Goal: Task Accomplishment & Management: Manage account settings

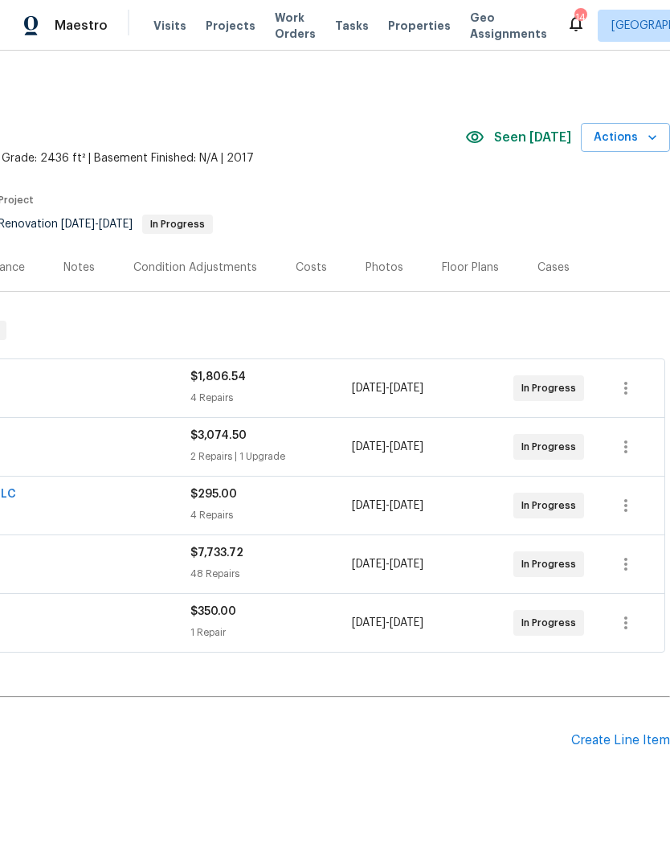
scroll to position [0, 238]
click at [615, 739] on div "Create Line Item" at bounding box center [620, 740] width 99 height 15
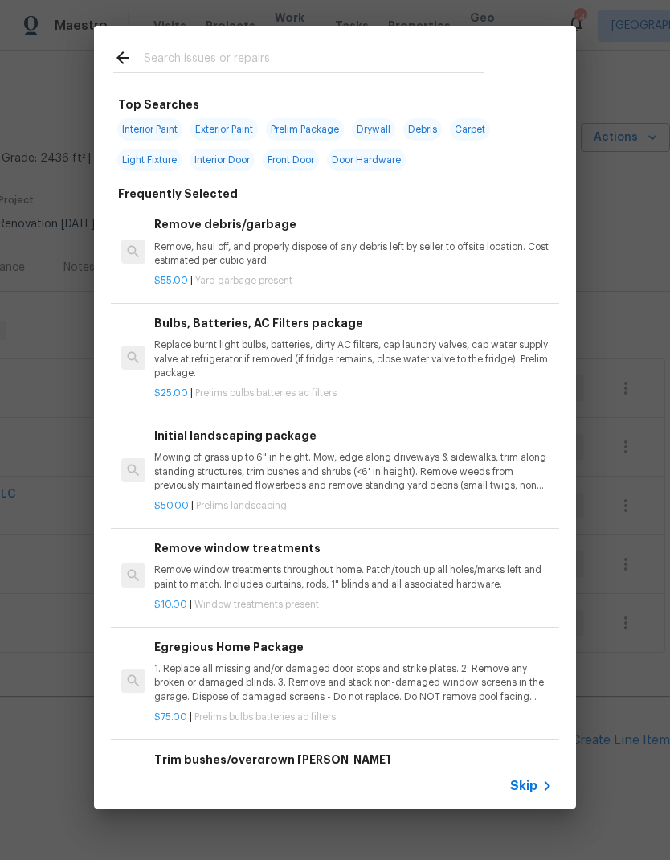
click at [200, 51] on input "text" at bounding box center [314, 60] width 341 height 24
type input "Odor"
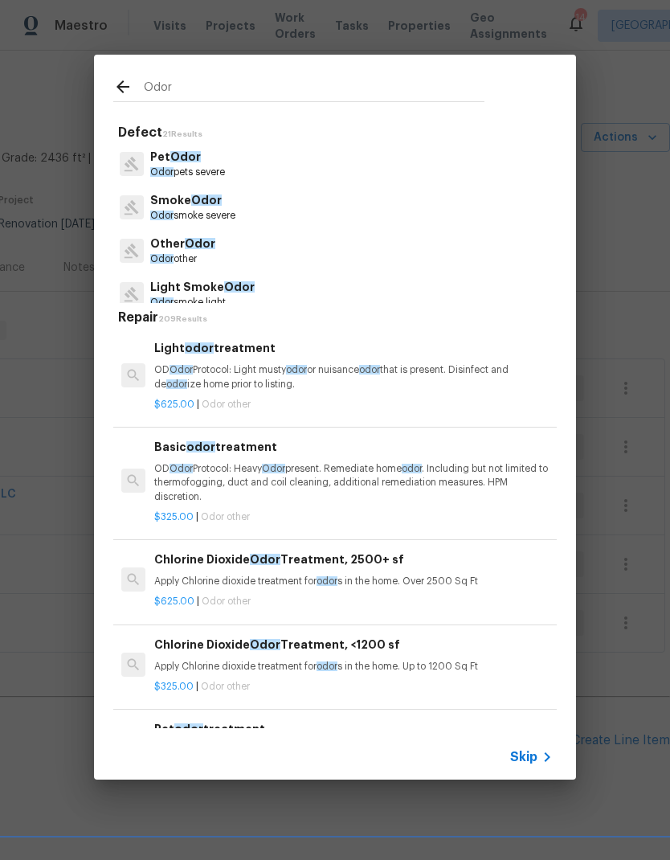
click at [165, 200] on p "Smoke Odor" at bounding box center [192, 200] width 85 height 17
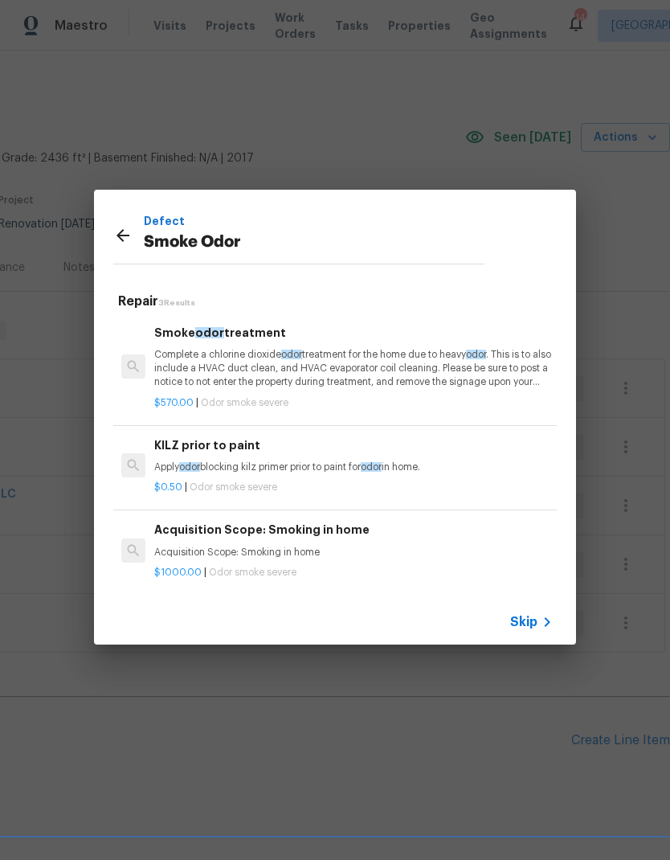
click at [170, 356] on p "Complete a chlorine dioxide odor treatment for the home due to heavy odor . Thi…" at bounding box center [353, 368] width 398 height 41
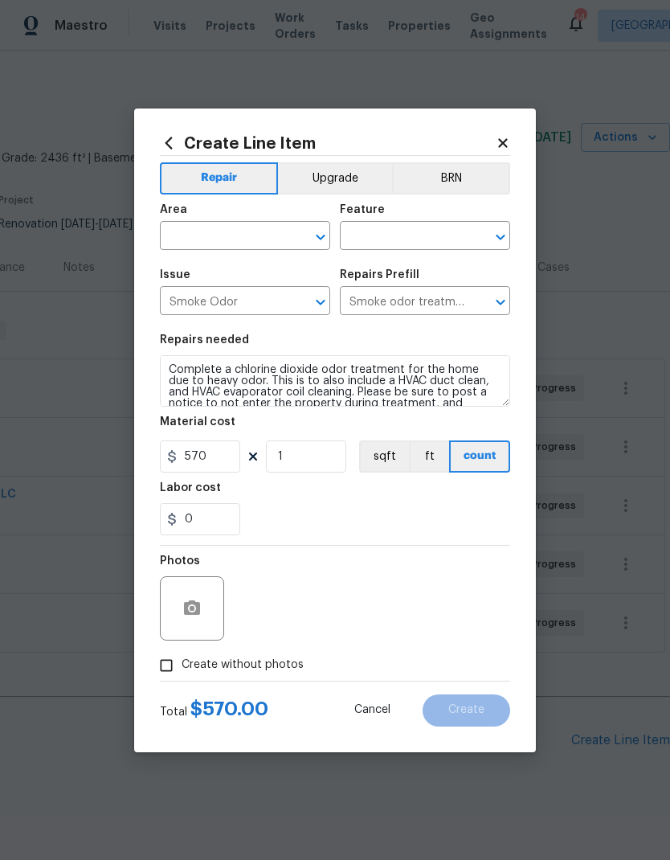
click at [198, 230] on input "text" at bounding box center [222, 237] width 125 height 25
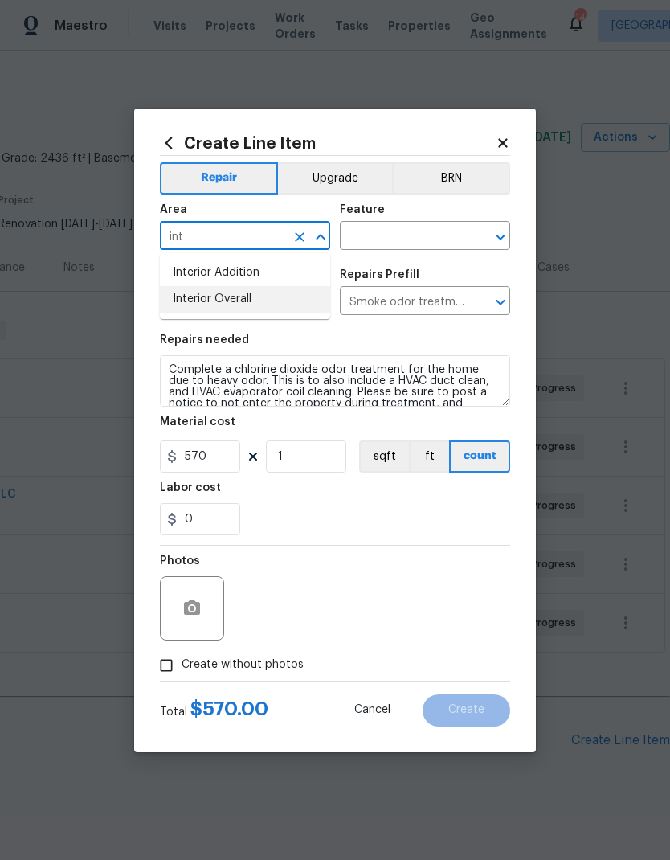
click at [186, 305] on li "Interior Overall" at bounding box center [245, 299] width 170 height 27
type input "Interior Overall"
click at [383, 237] on input "text" at bounding box center [402, 237] width 125 height 25
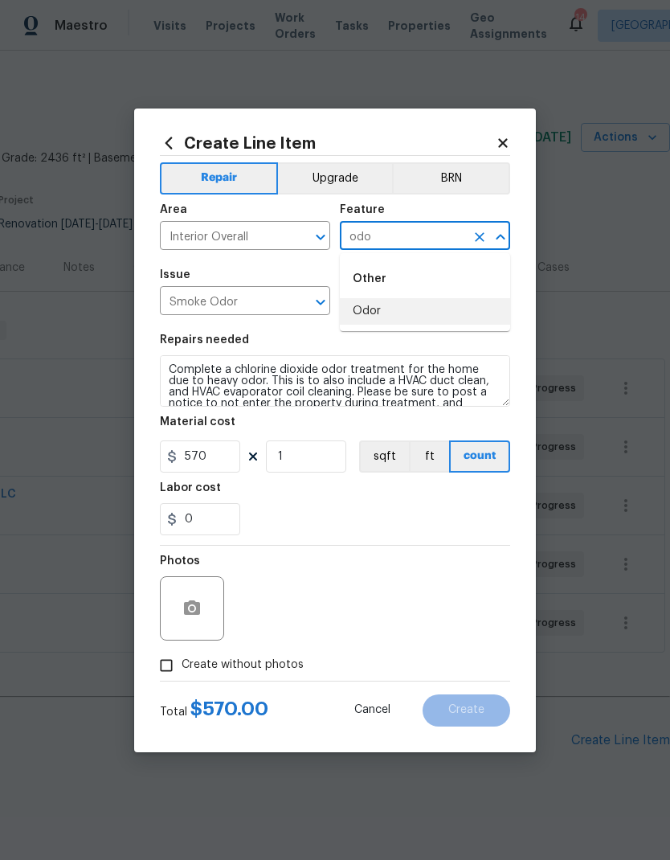
click at [368, 306] on li "Odor" at bounding box center [425, 311] width 170 height 27
type input "Odor"
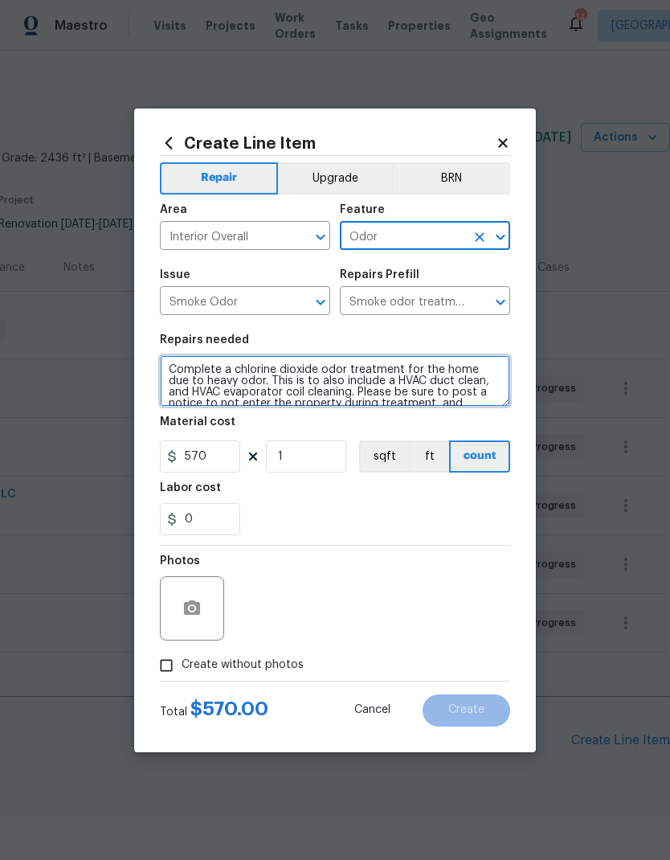
click at [466, 366] on textarea "Complete a chlorine dioxide odor treatment for the home due to heavy odor. This…" at bounding box center [335, 380] width 350 height 51
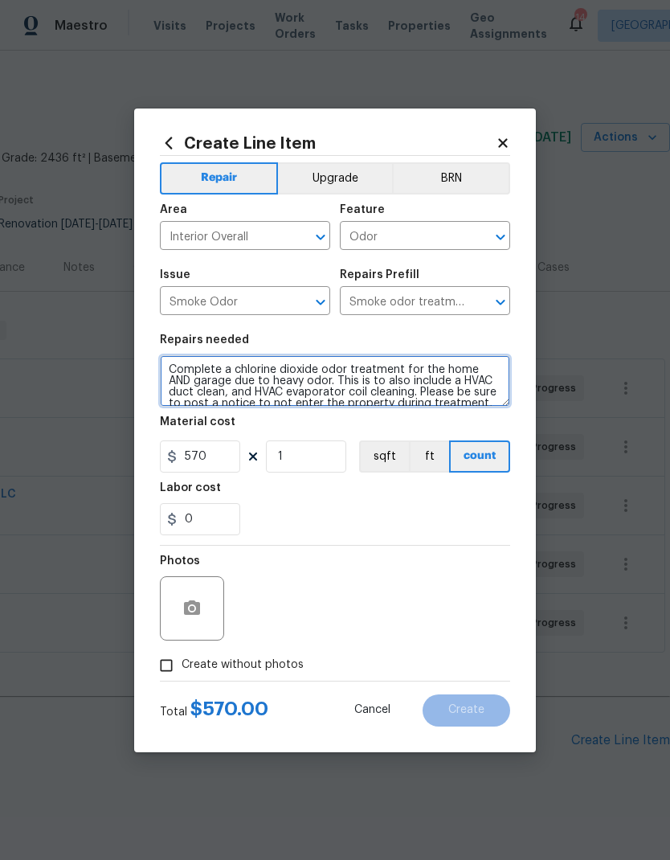
type textarea "Complete a chlorine dioxide odor treatment for the home AND garage due to heavy…"
click at [306, 498] on div "Labor cost" at bounding box center [335, 492] width 350 height 21
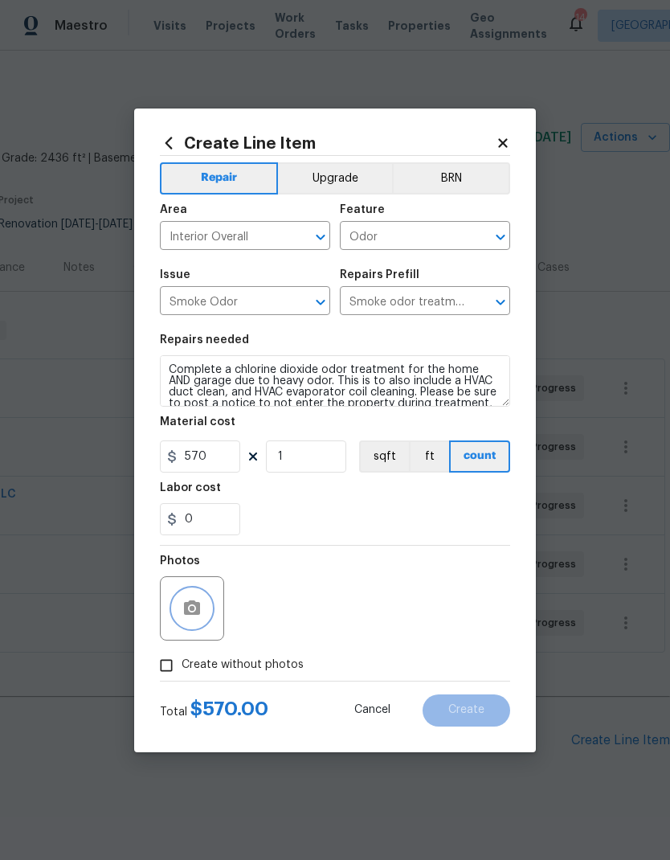
click at [198, 625] on button "button" at bounding box center [192, 608] width 39 height 39
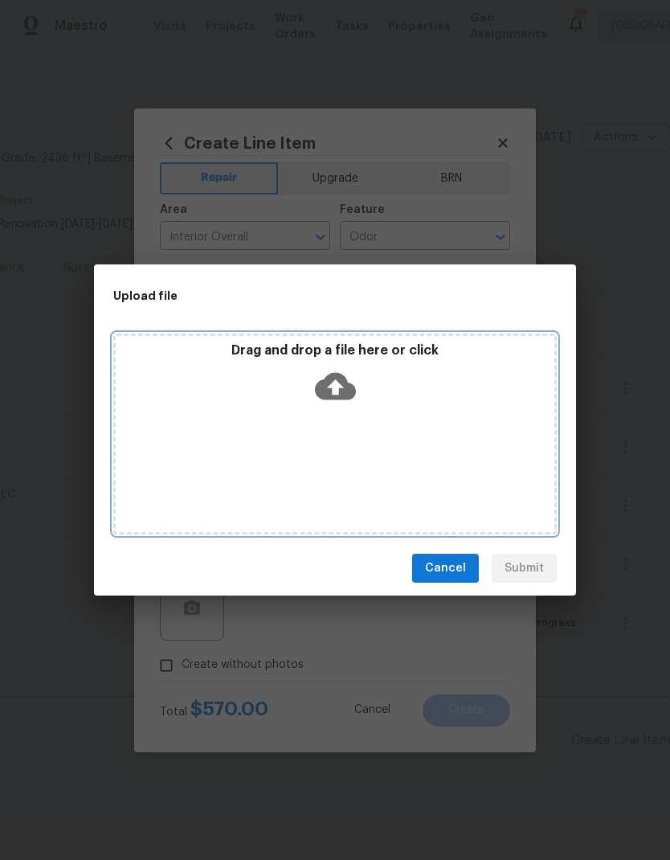
click at [341, 393] on icon at bounding box center [335, 386] width 41 height 27
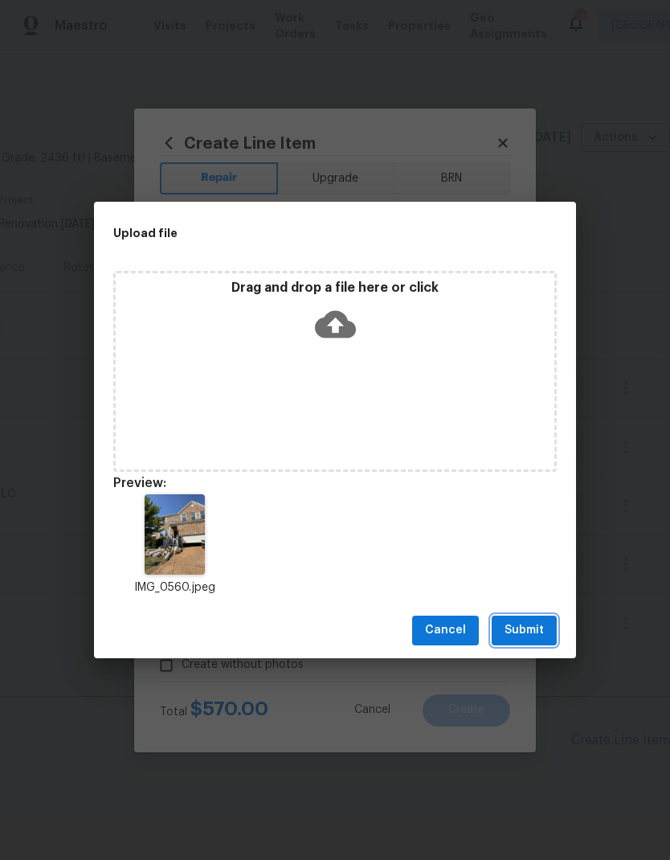
click at [504, 638] on button "Submit" at bounding box center [524, 630] width 65 height 30
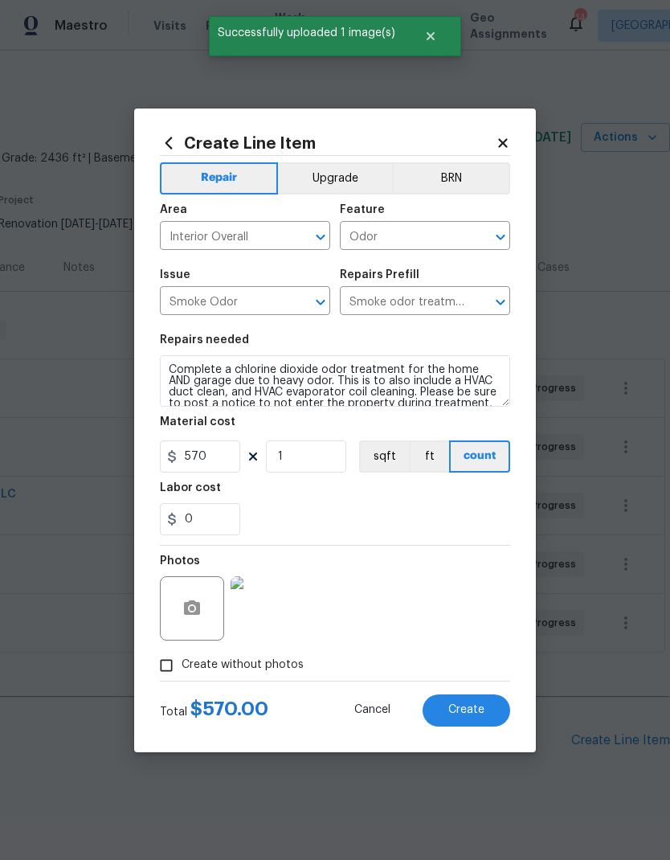
click at [455, 704] on button "Create" at bounding box center [467, 710] width 88 height 32
type input "0"
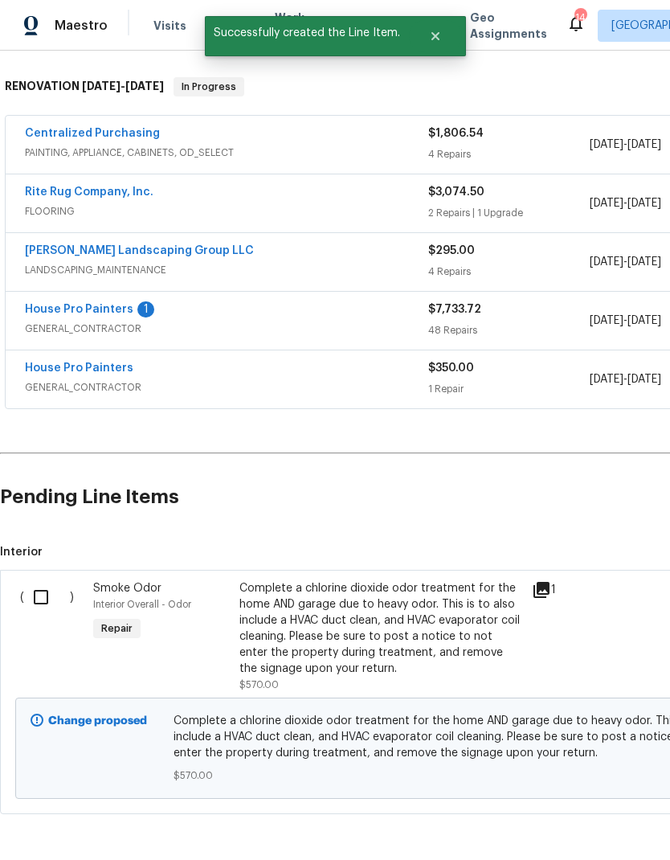
scroll to position [243, 0]
click at [35, 593] on input "checkbox" at bounding box center [47, 598] width 46 height 34
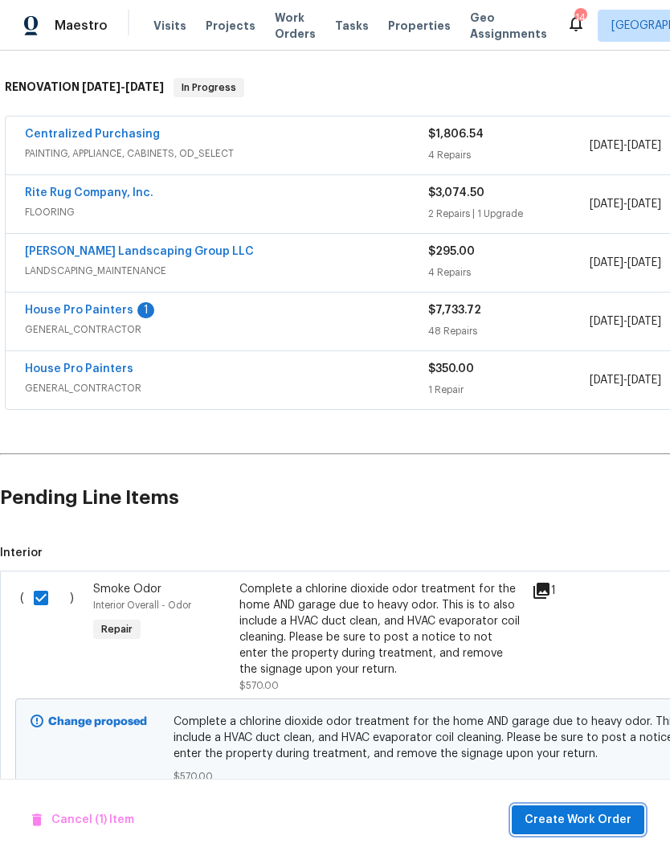
click at [555, 816] on span "Create Work Order" at bounding box center [578, 820] width 107 height 20
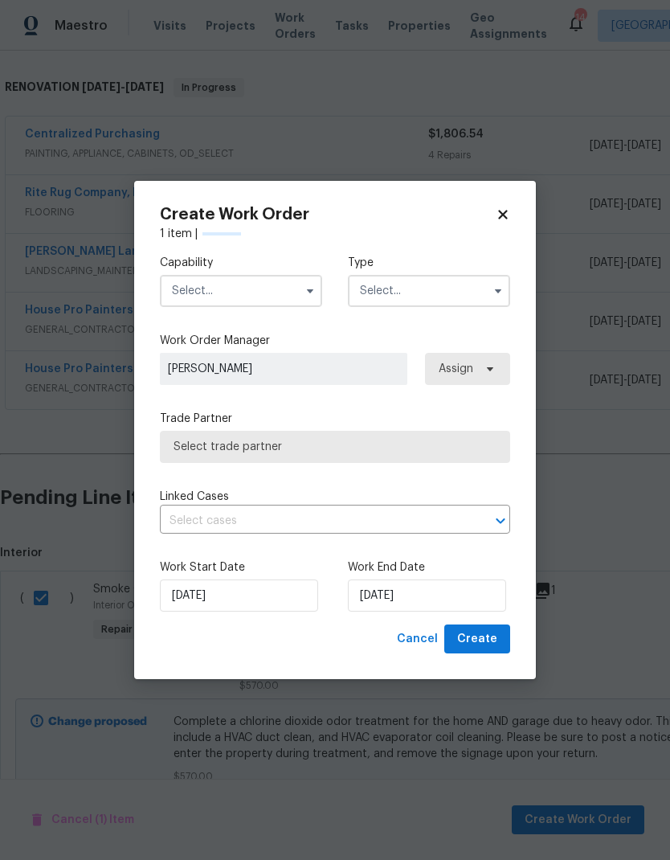
checkbox input "false"
click at [220, 297] on input "text" at bounding box center [241, 291] width 162 height 32
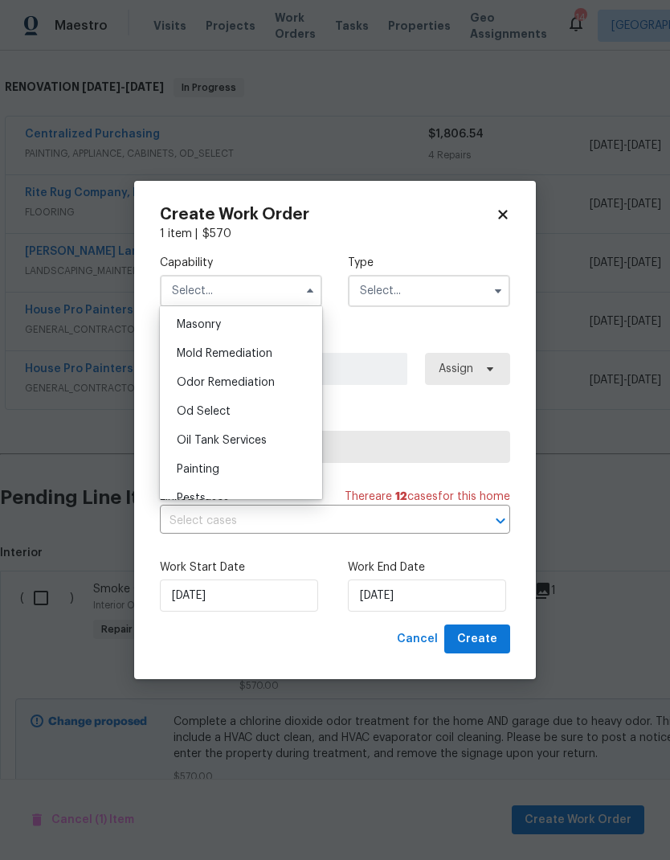
scroll to position [1216, 0]
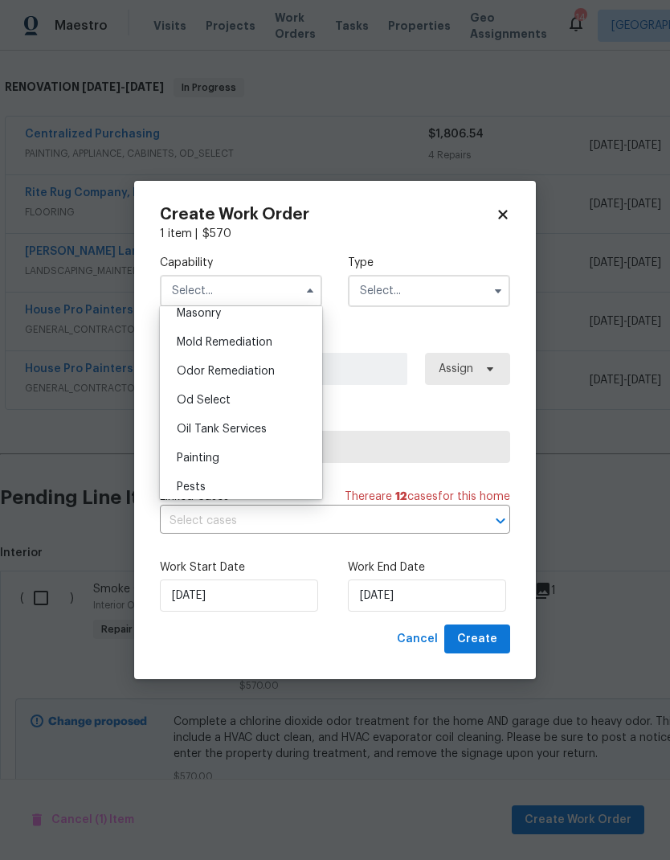
click at [193, 376] on span "Odor Remediation" at bounding box center [226, 371] width 98 height 11
type input "Odor Remediation"
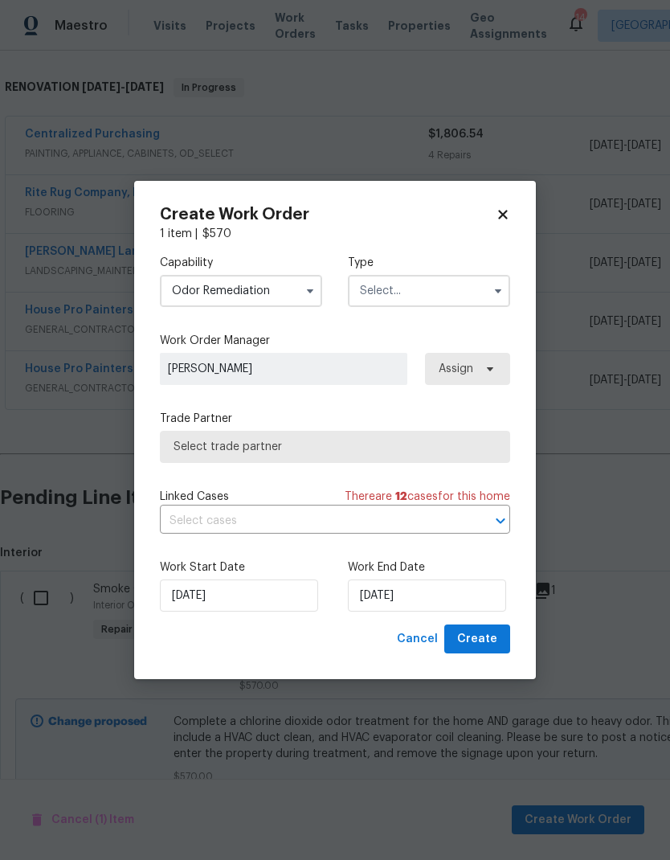
click at [367, 283] on input "text" at bounding box center [429, 291] width 162 height 32
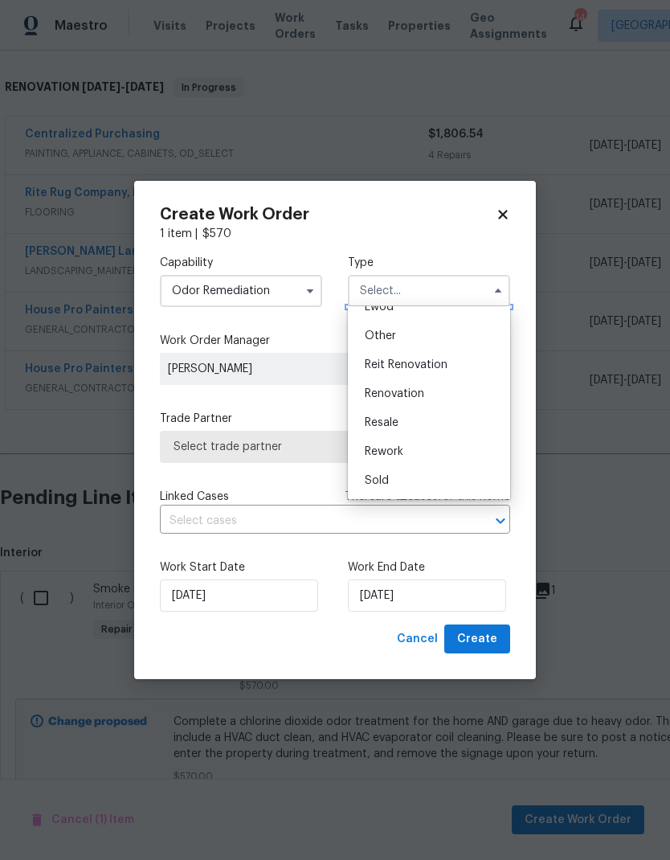
scroll to position [191, 0]
click at [378, 394] on span "Renovation" at bounding box center [394, 393] width 59 height 11
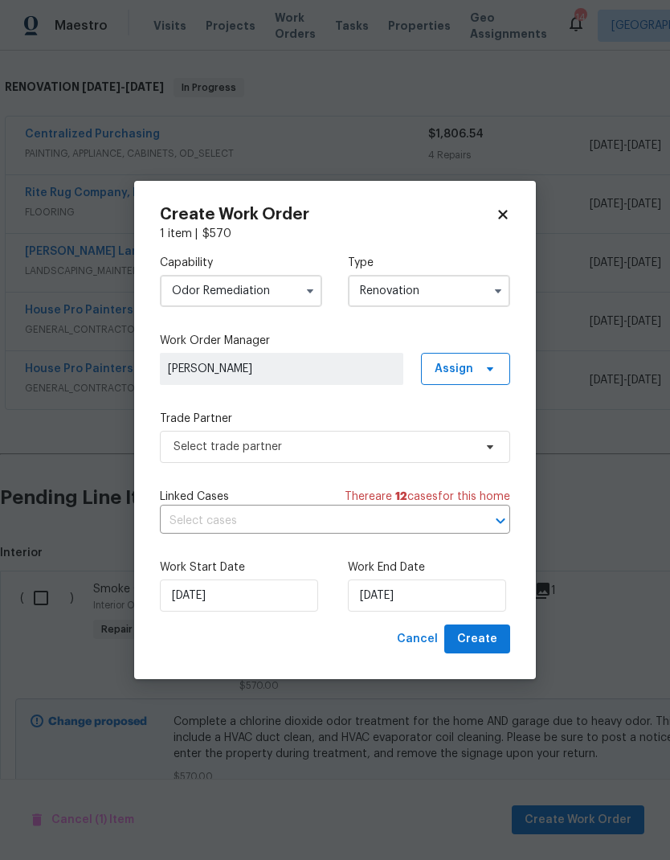
type input "Renovation"
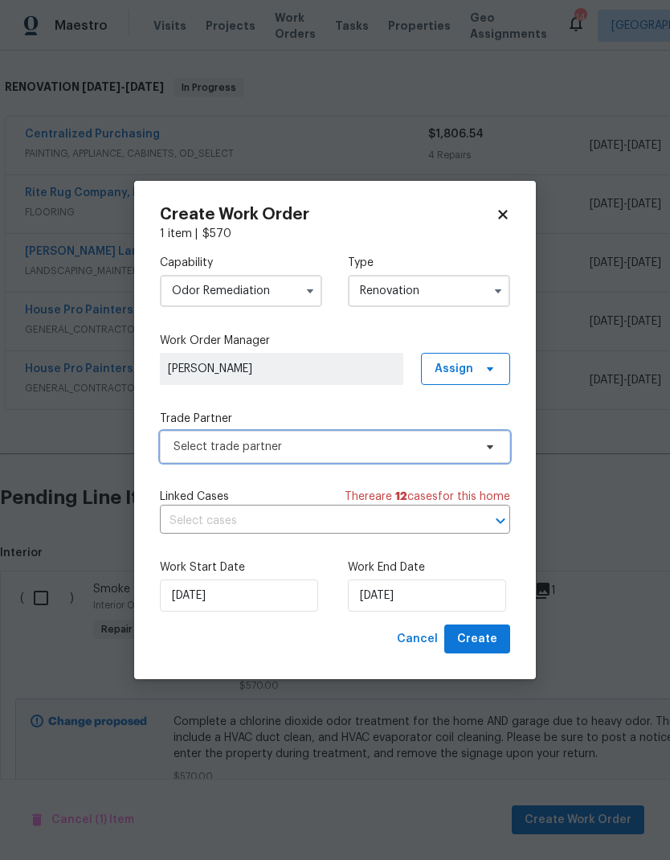
click at [226, 446] on span "Select trade partner" at bounding box center [324, 447] width 300 height 16
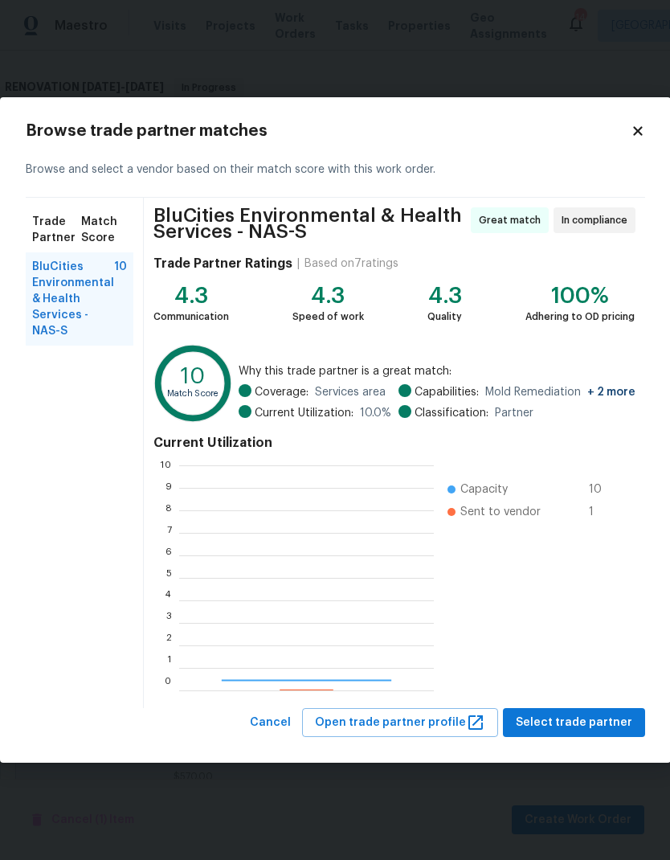
scroll to position [225, 255]
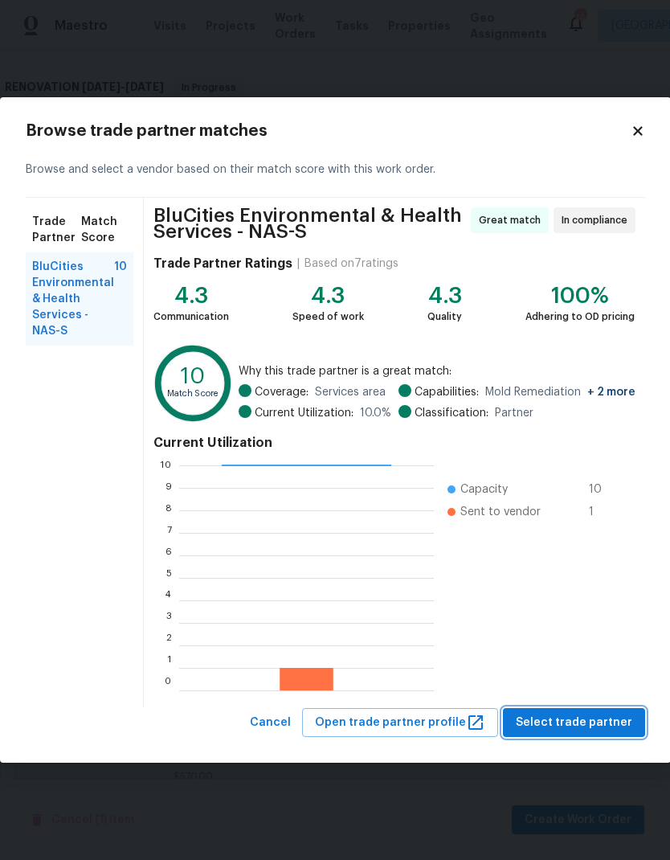
click at [582, 736] on button "Select trade partner" at bounding box center [574, 723] width 142 height 30
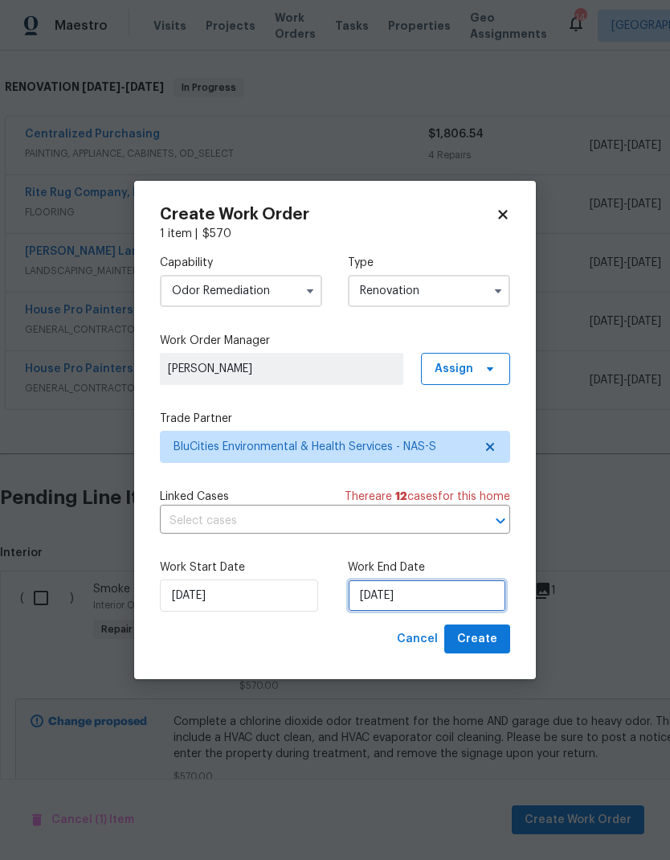
click at [427, 596] on input "[DATE]" at bounding box center [427, 595] width 158 height 32
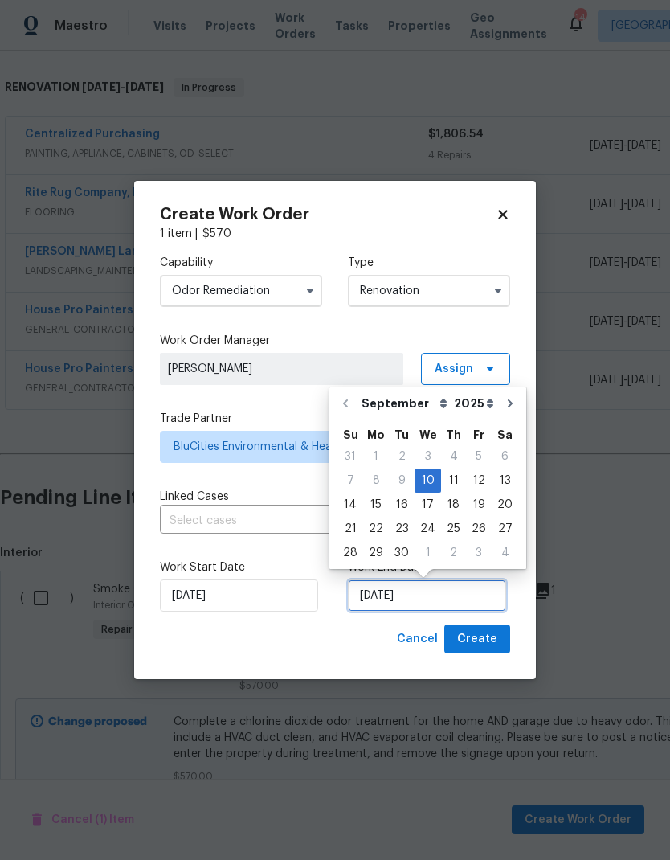
scroll to position [6, 0]
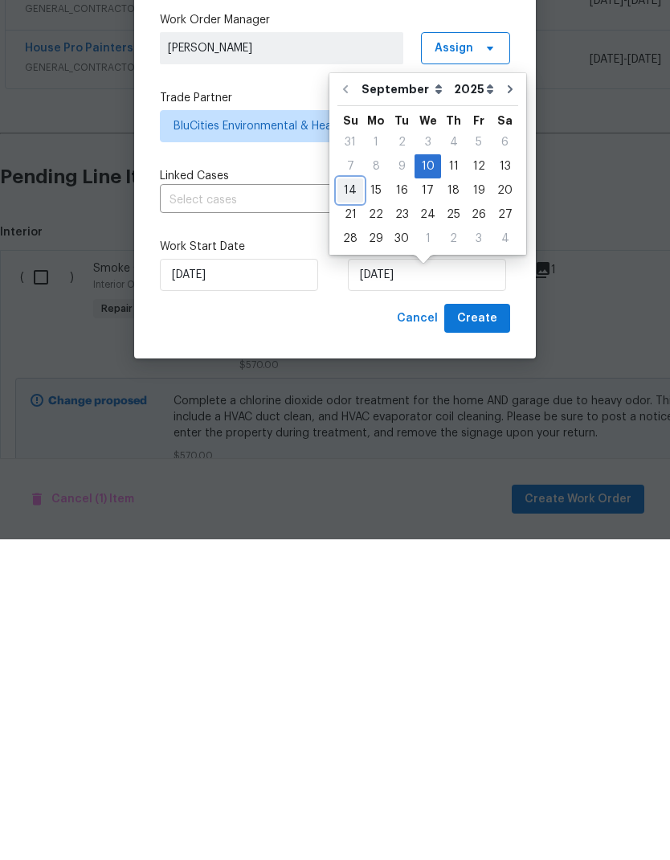
click at [352, 500] on div "14" at bounding box center [350, 511] width 26 height 22
type input "9/14/2025"
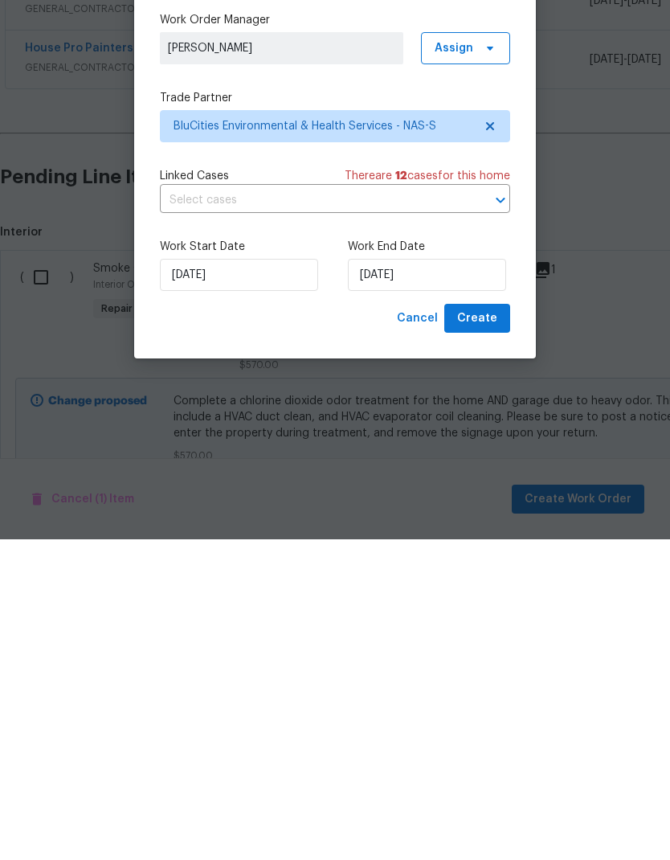
scroll to position [64, 0]
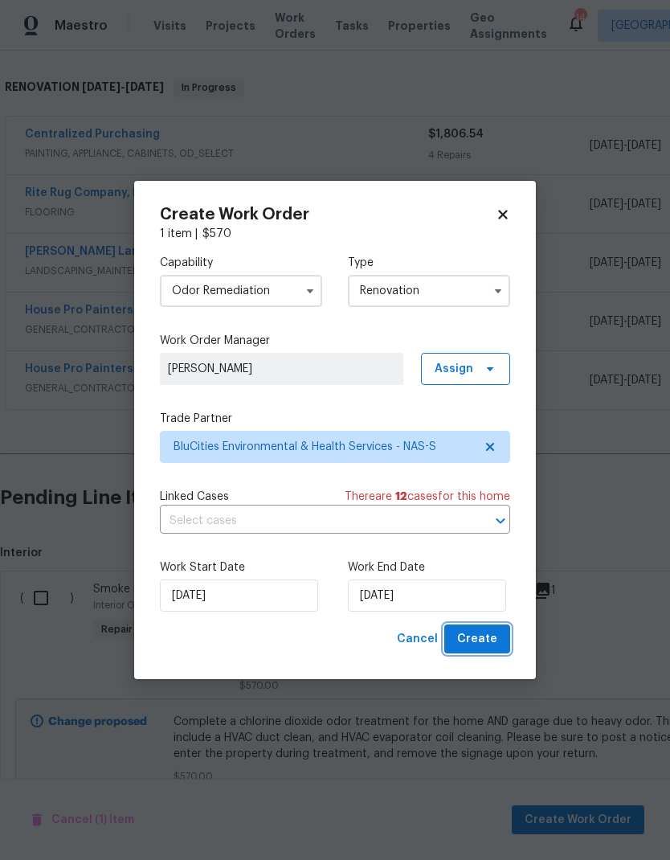
click at [460, 634] on span "Create" at bounding box center [477, 639] width 40 height 20
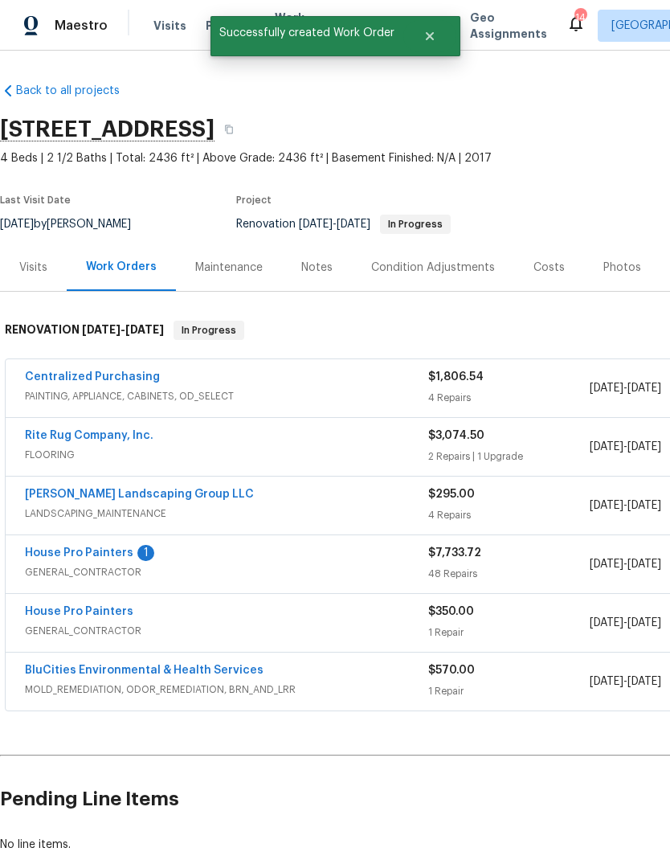
scroll to position [-1, 0]
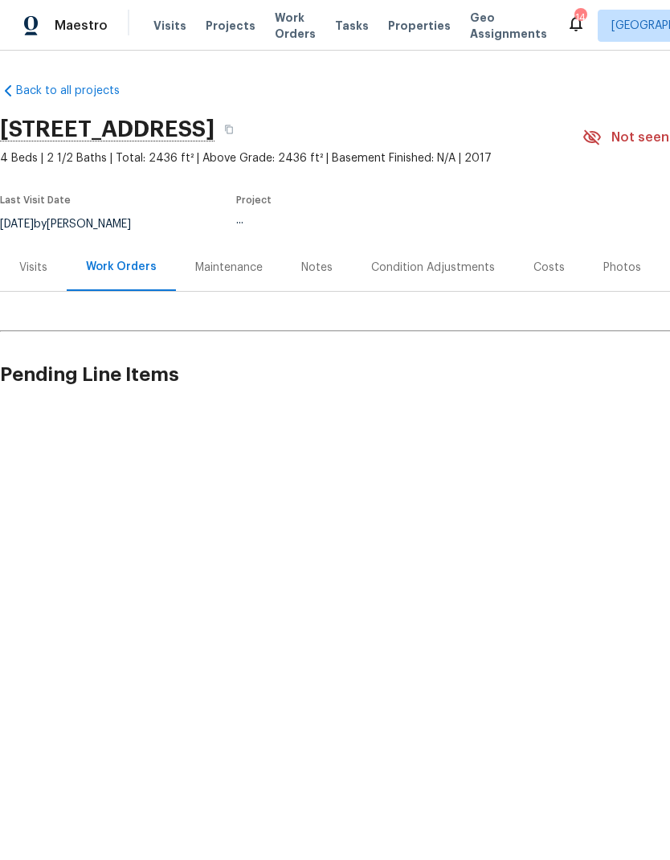
click at [276, 17] on span "Work Orders" at bounding box center [295, 26] width 41 height 32
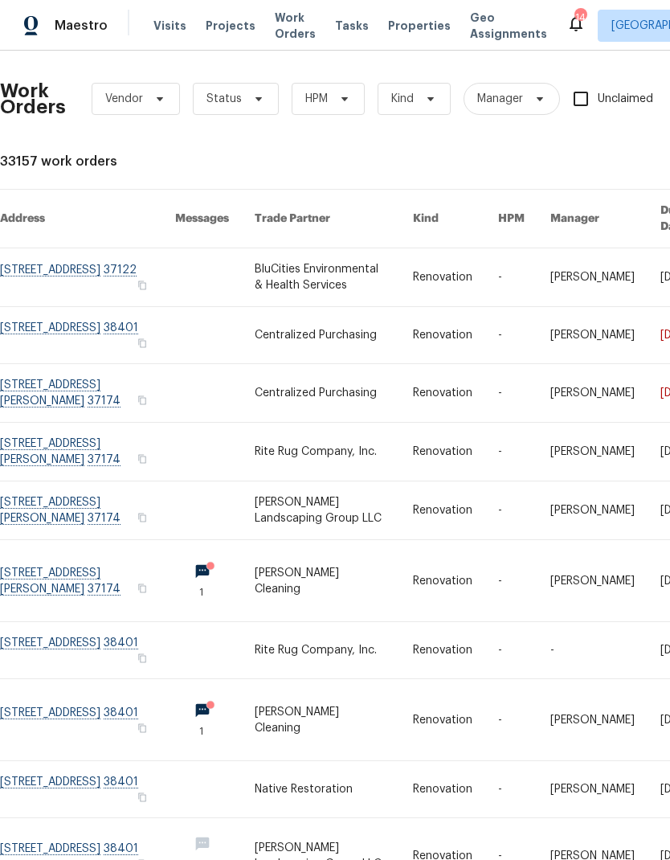
click at [292, 278] on link at bounding box center [334, 277] width 159 height 58
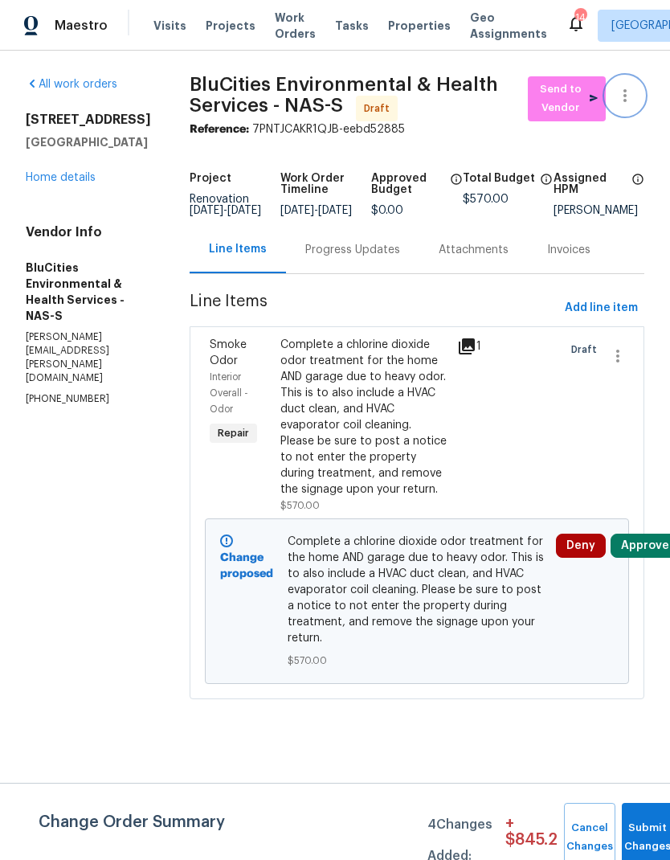
click at [639, 98] on button "button" at bounding box center [625, 95] width 39 height 39
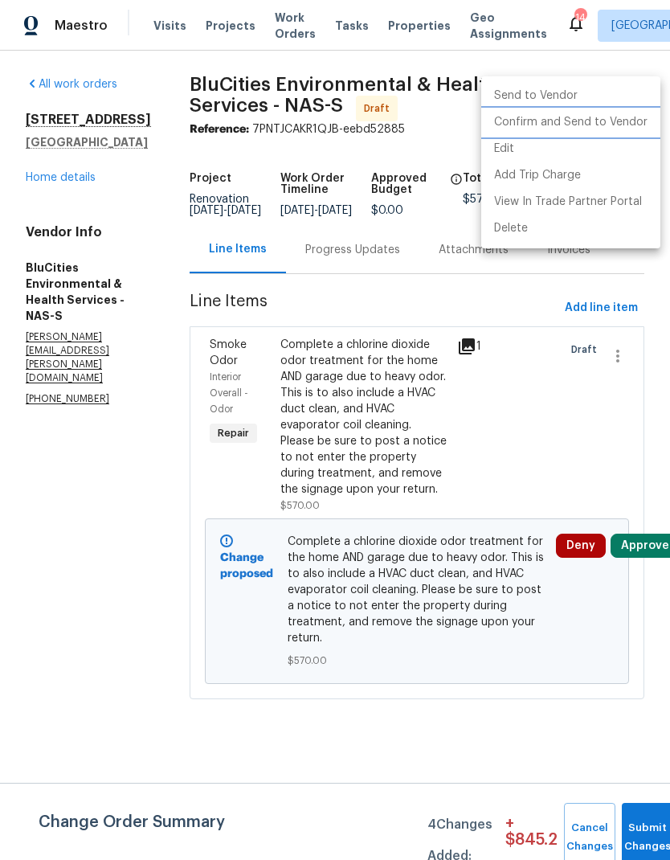
click at [552, 117] on li "Confirm and Send to Vendor" at bounding box center [570, 122] width 179 height 27
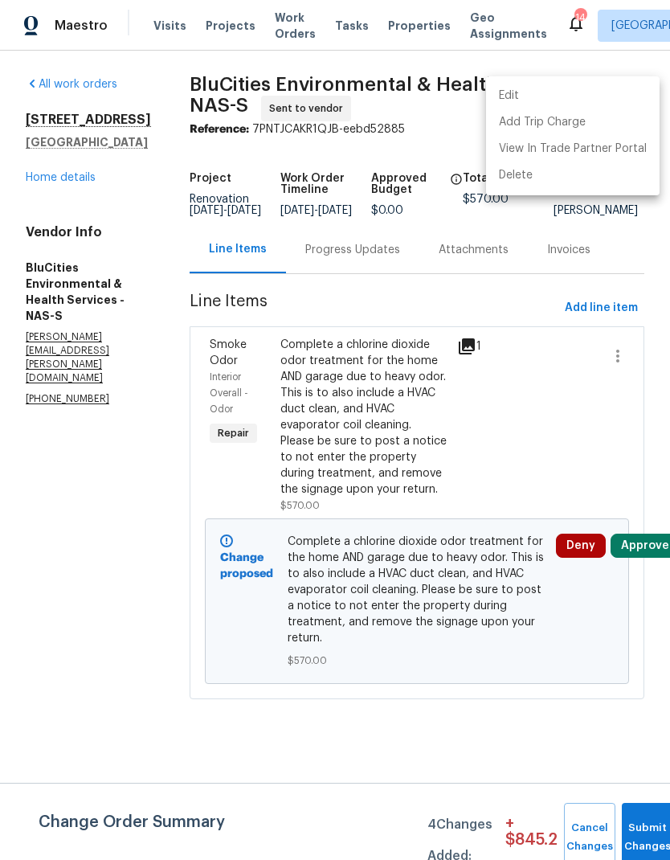
click at [628, 828] on div at bounding box center [335, 430] width 670 height 860
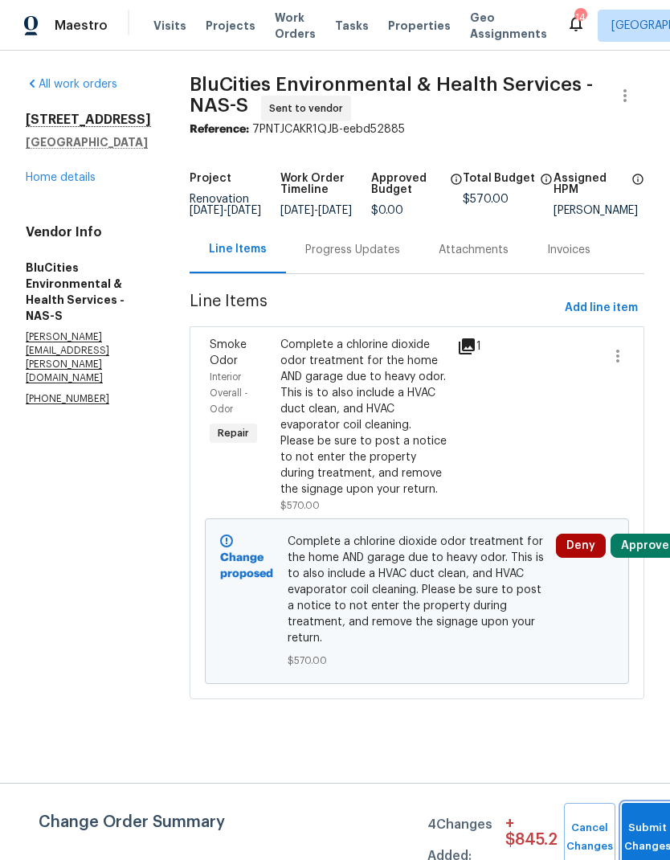
click at [647, 812] on button "Submit Changes" at bounding box center [647, 837] width 51 height 69
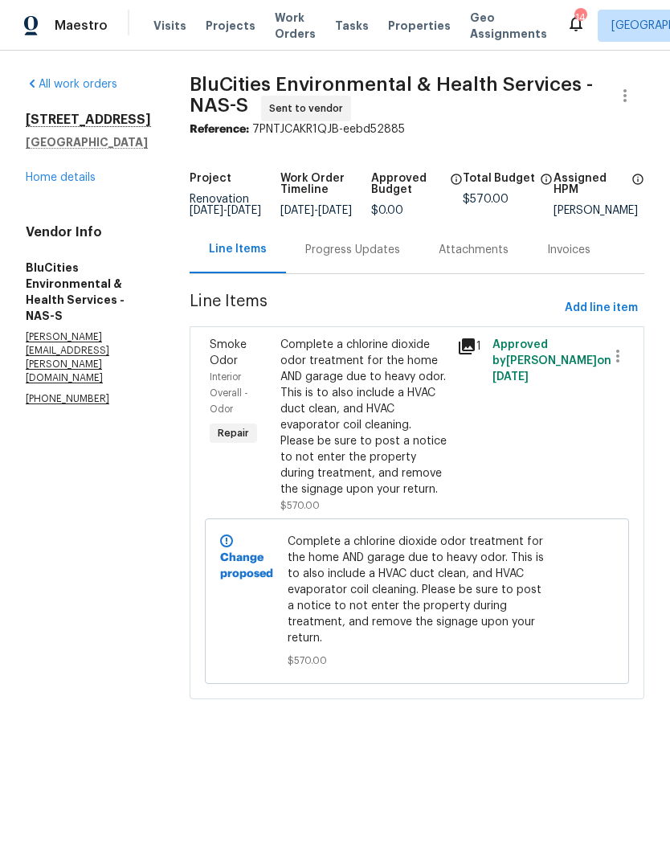
click at [346, 255] on div "Progress Updates" at bounding box center [352, 250] width 95 height 16
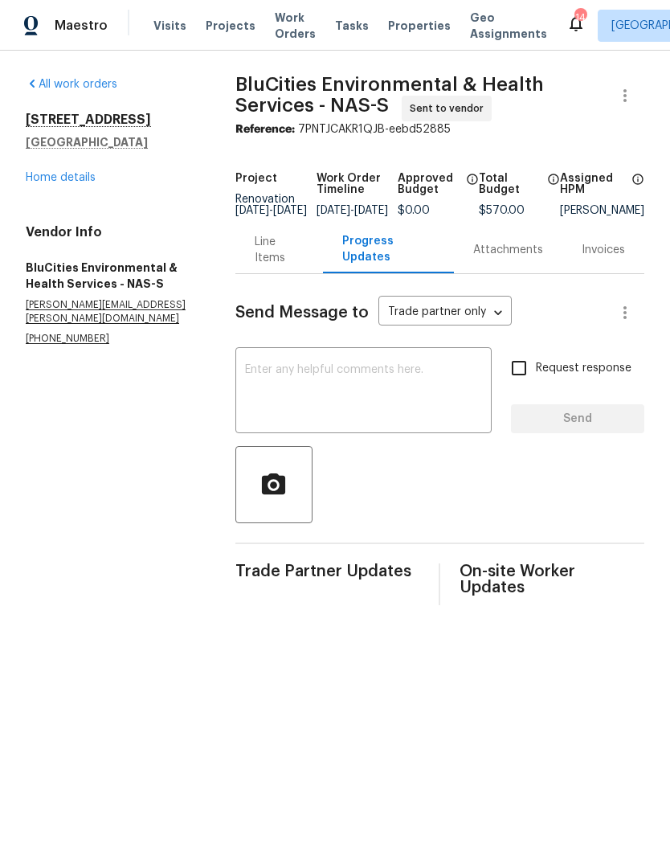
click at [304, 389] on textarea at bounding box center [363, 392] width 237 height 56
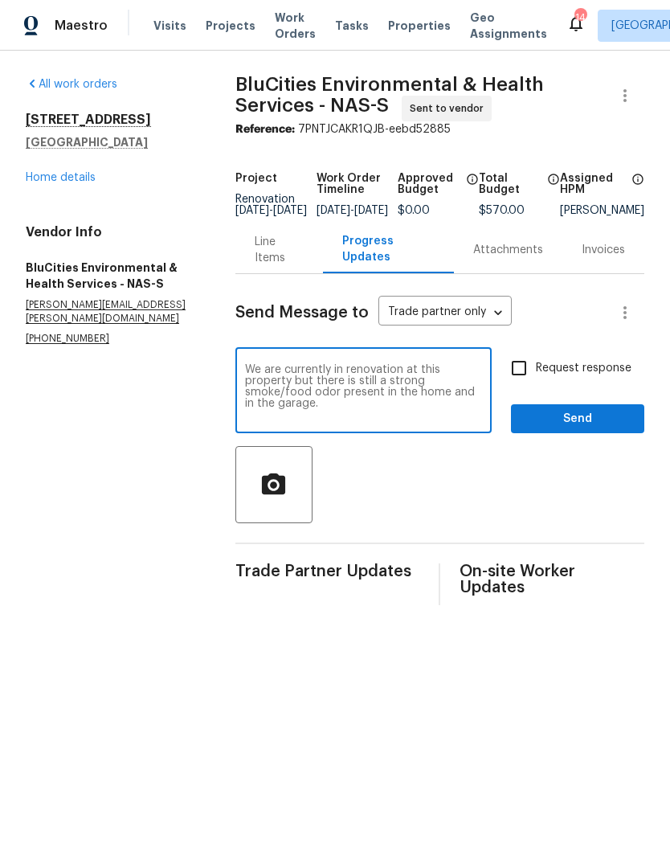
click at [124, 463] on section "All work orders 624 Stonebridge Ln Mount Juliet, TN 37122 Home details Vendor I…" at bounding box center [111, 340] width 171 height 529
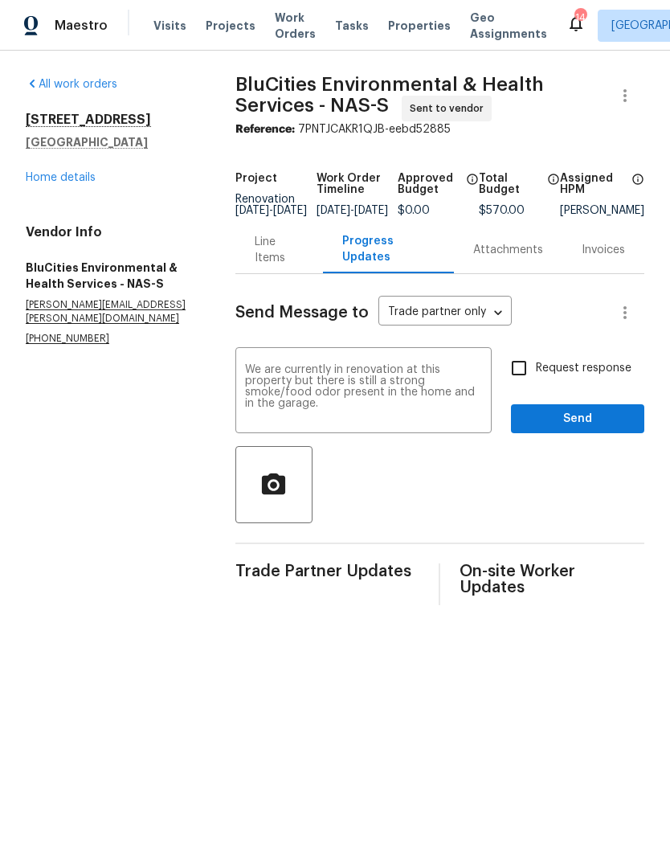
click at [302, 403] on textarea "We are currently in renovation at this property but there is still a strong smo…" at bounding box center [363, 392] width 237 height 56
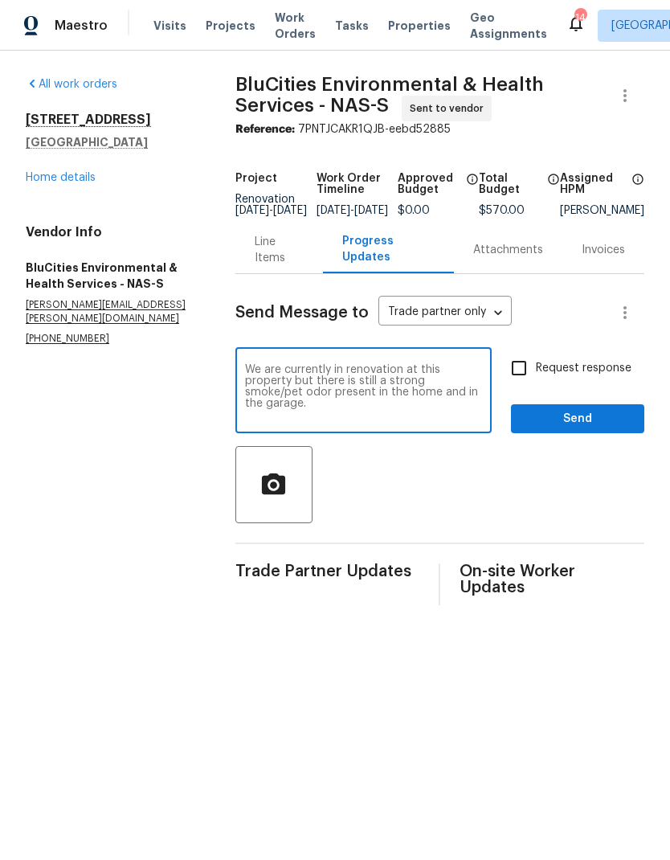
click at [480, 404] on textarea "We are currently in renovation at this property but there is still a strong smo…" at bounding box center [363, 392] width 237 height 56
type textarea "We are currently in renovation at this property but there is still a strong smo…"
click at [525, 375] on input "Request response" at bounding box center [519, 368] width 34 height 34
checkbox input "true"
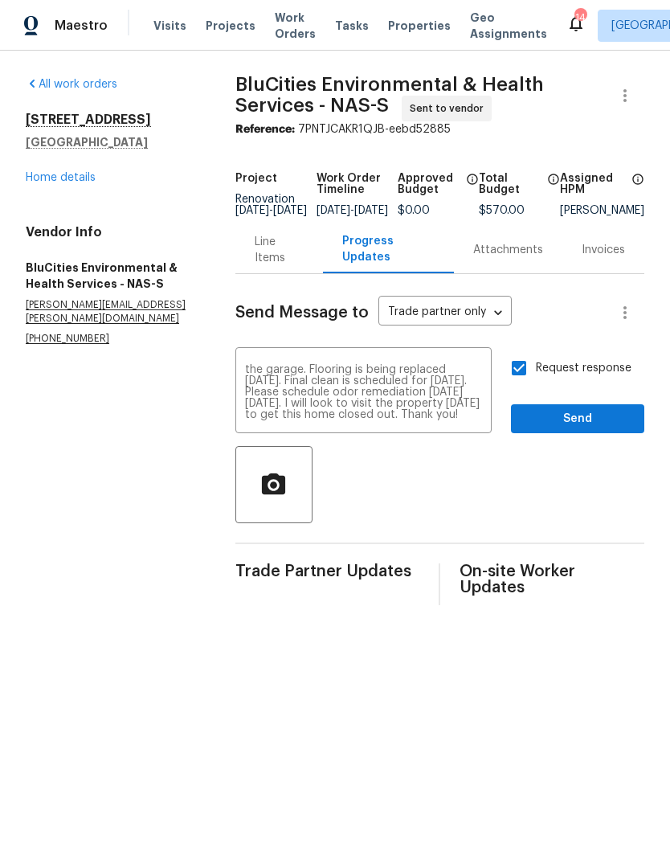
click at [436, 420] on textarea "We are currently in renovation at this property but there is still a strong smo…" at bounding box center [363, 392] width 237 height 56
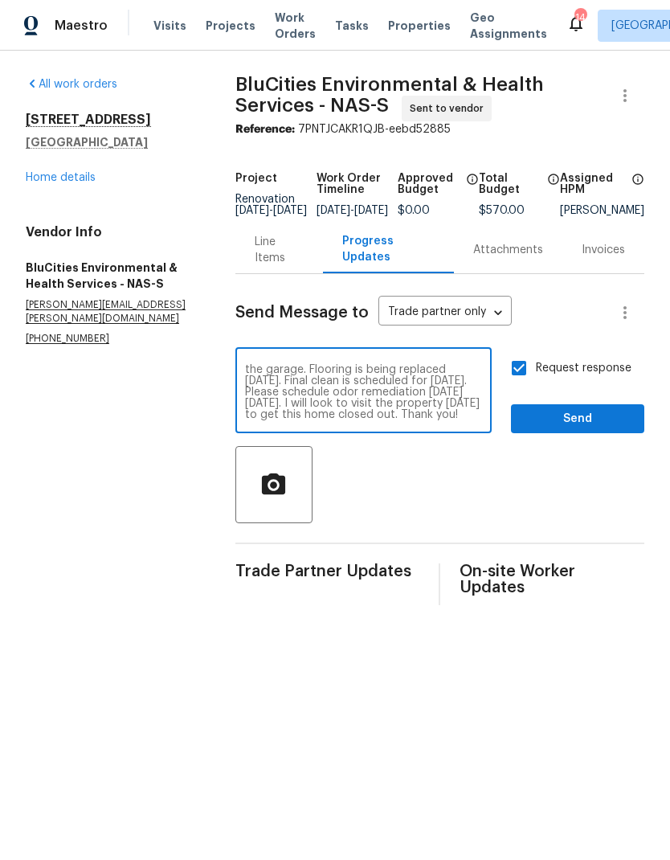
click at [250, 390] on textarea "We are currently in renovation at this property but there is still a strong smo…" at bounding box center [363, 392] width 237 height 56
click at [269, 381] on textarea "We are currently in renovation at this property but there is still a strong smo…" at bounding box center [363, 392] width 237 height 56
click at [247, 381] on textarea "We are currently in renovation at this property but there is still a strong smo…" at bounding box center [363, 392] width 237 height 56
type textarea "We are currently in renovation at this property but there is still a strong smo…"
click at [389, 496] on div at bounding box center [439, 484] width 409 height 77
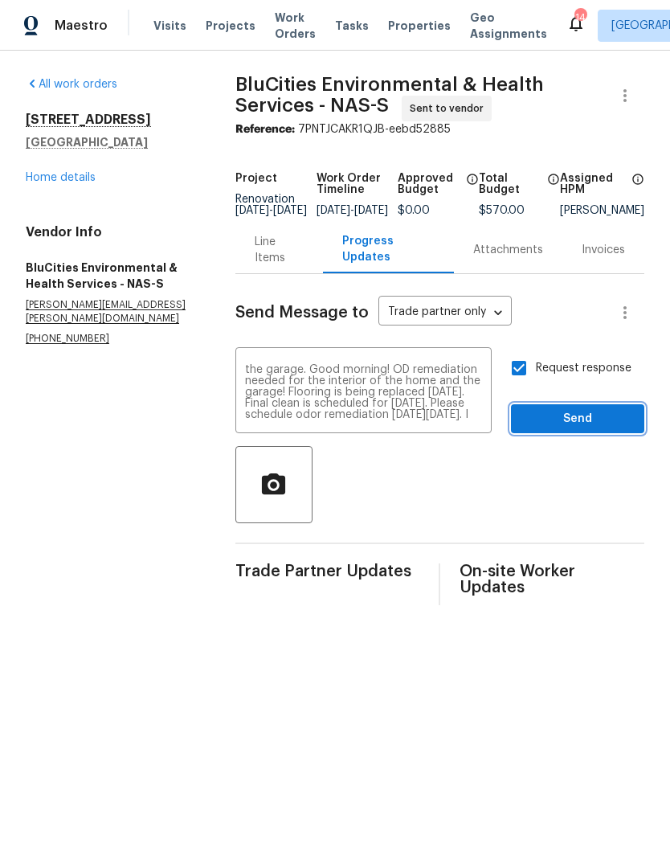
click at [548, 423] on span "Send" at bounding box center [578, 419] width 108 height 20
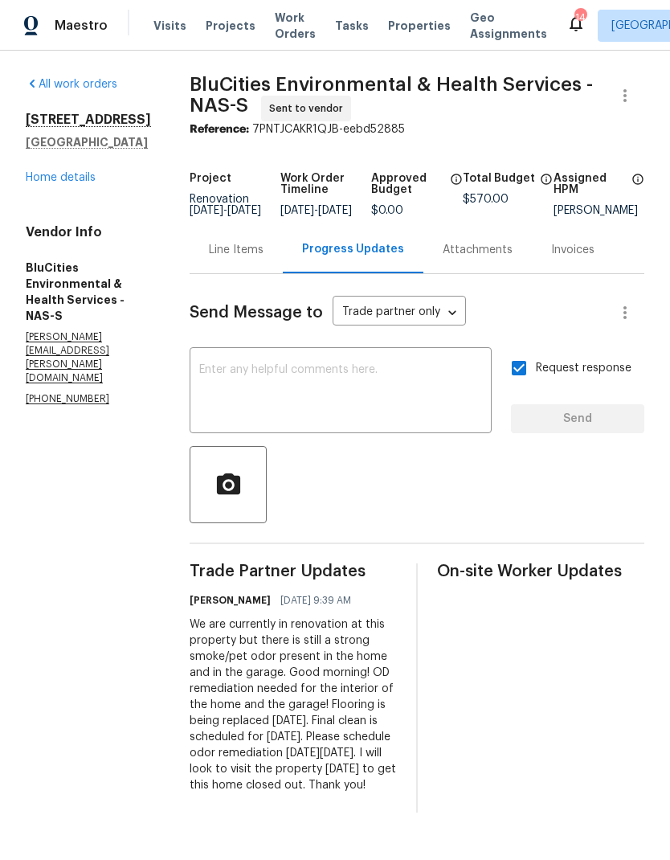
scroll to position [6, 0]
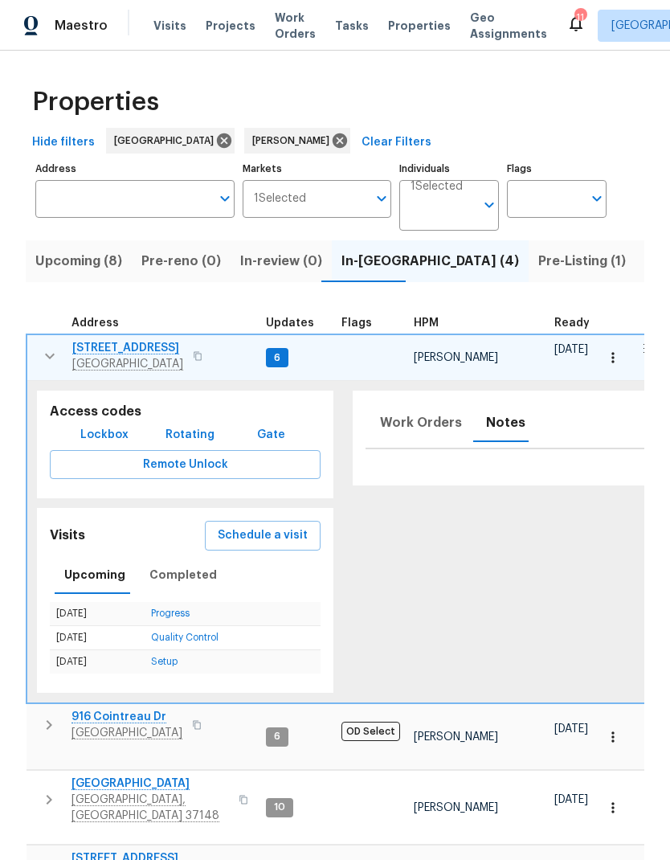
scroll to position [13, 0]
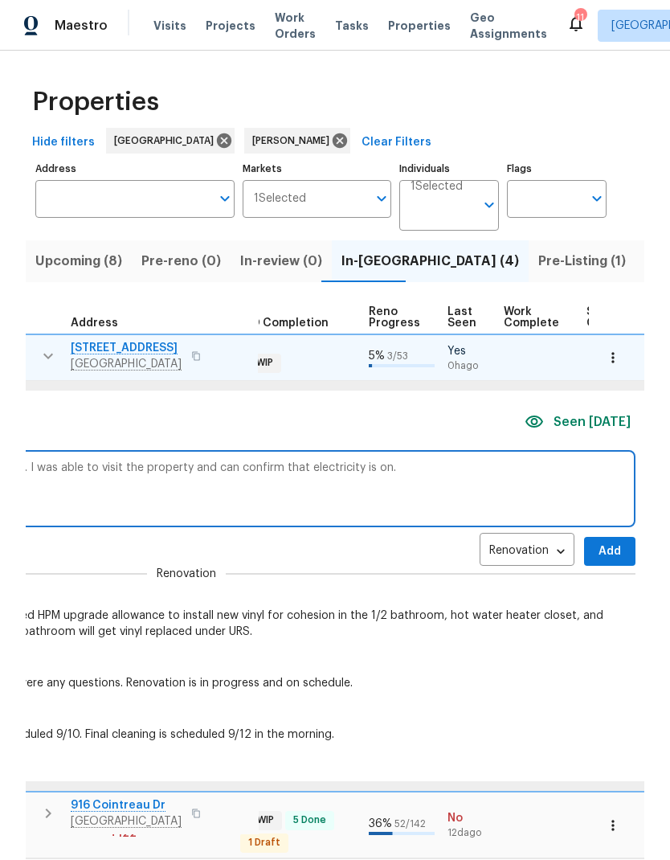
scroll to position [13, 404]
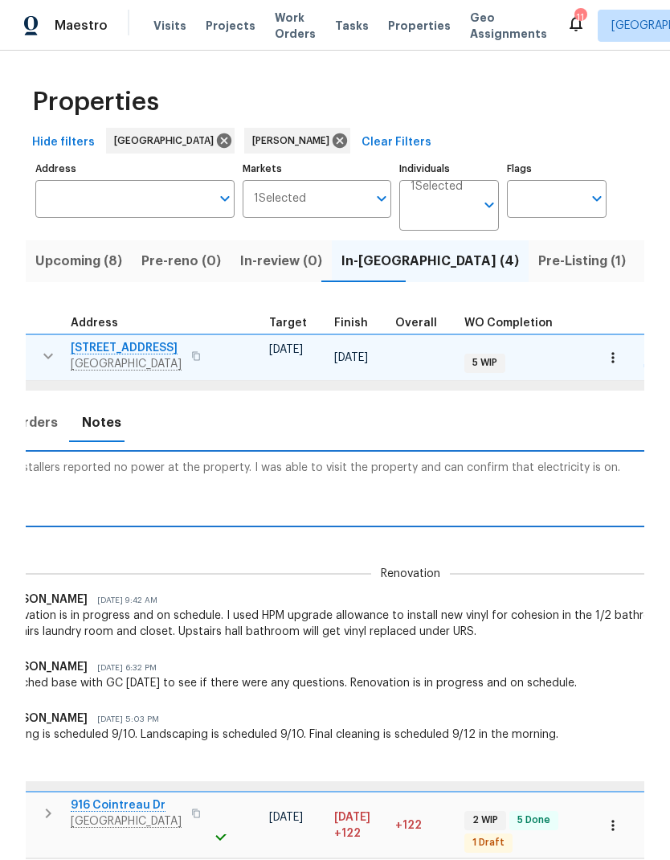
type textarea "Flooring installers reported no power at the property. I was able to visit the …"
click at [598, 537] on div "Renovation RENOVATION ​ Add" at bounding box center [410, 552] width 898 height 30
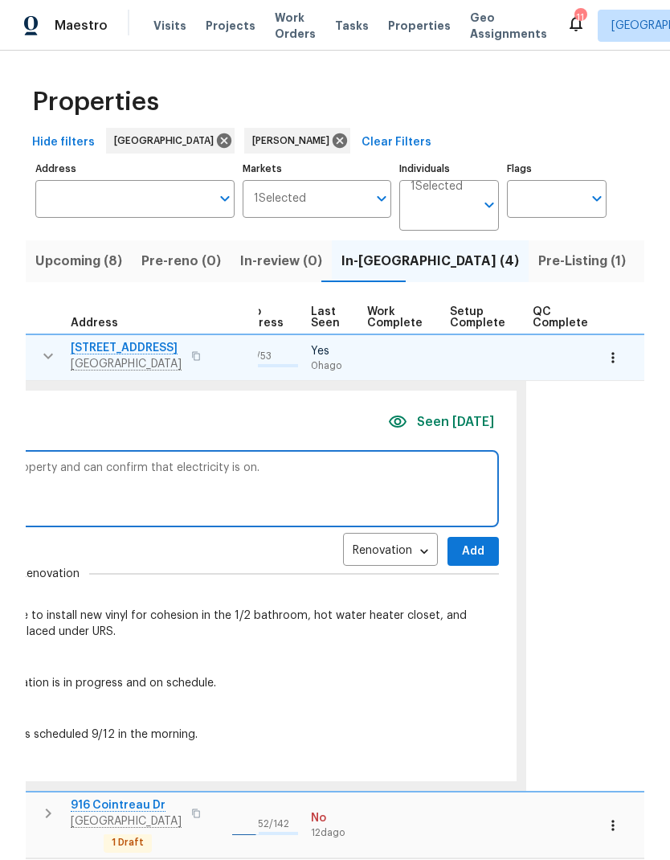
scroll to position [4, 758]
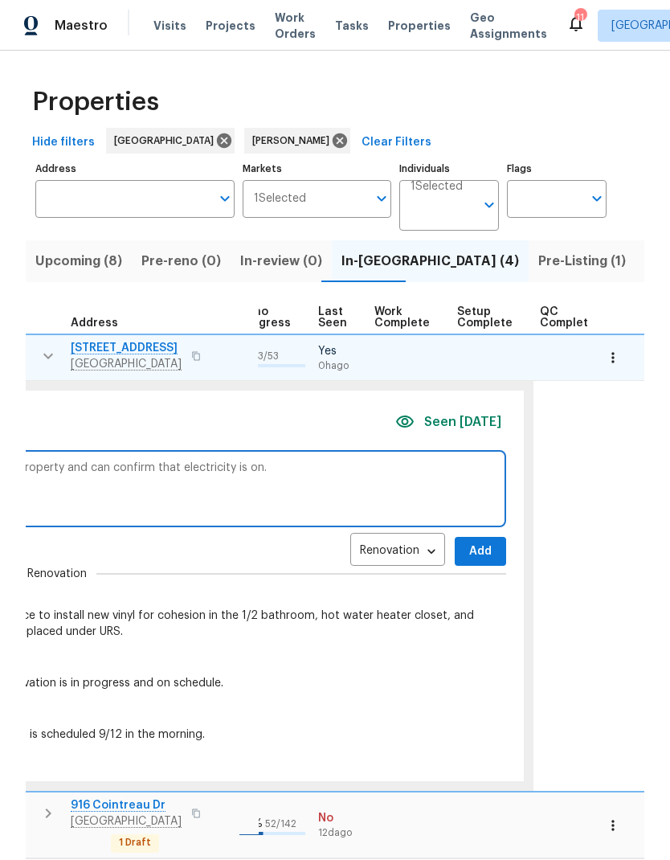
click at [469, 549] on span "Add" at bounding box center [481, 551] width 26 height 20
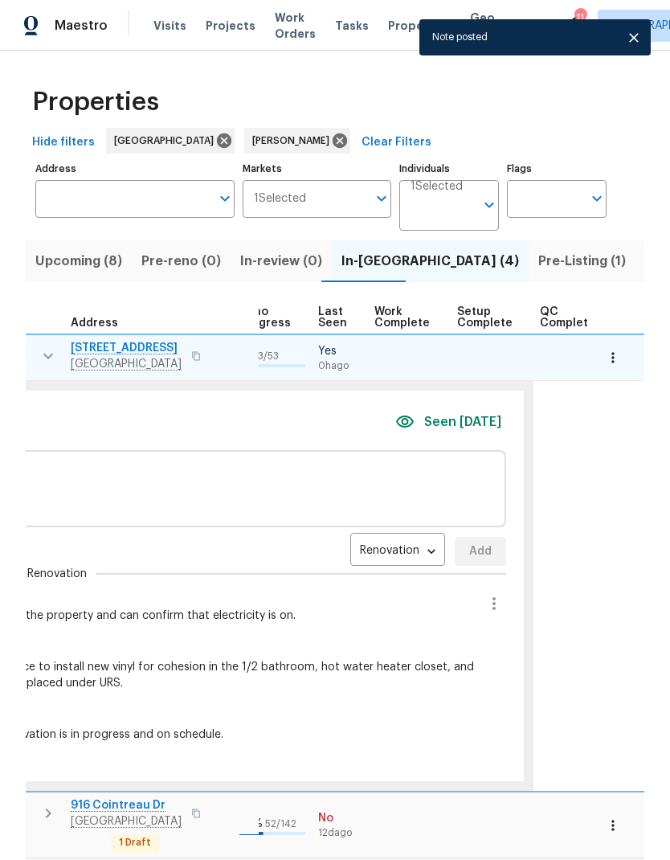
click at [410, 471] on textarea at bounding box center [56, 488] width 885 height 54
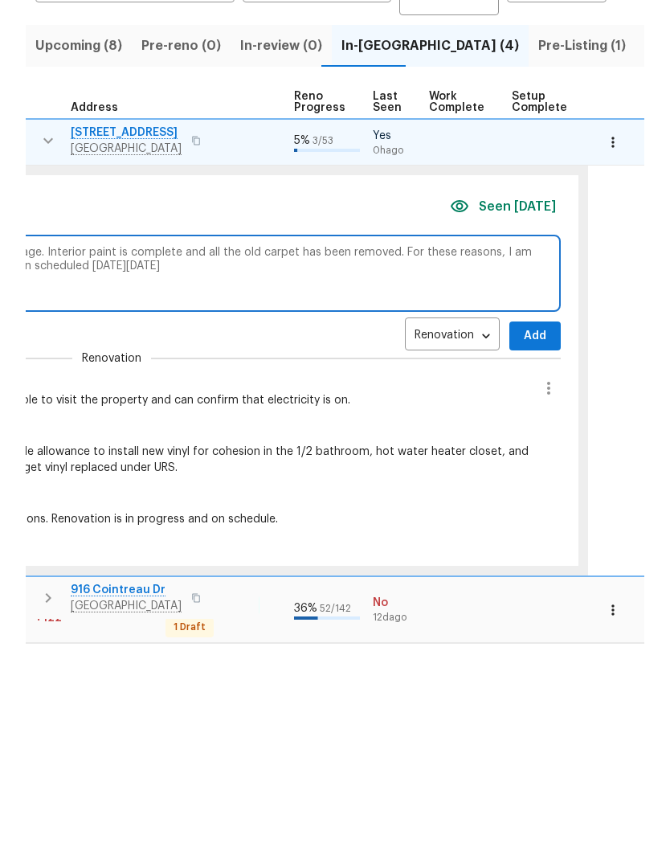
scroll to position [0, 703]
type textarea "There is still a strong odor present inside of the home and the garage. Interio…"
click at [527, 541] on span "Add" at bounding box center [535, 551] width 26 height 20
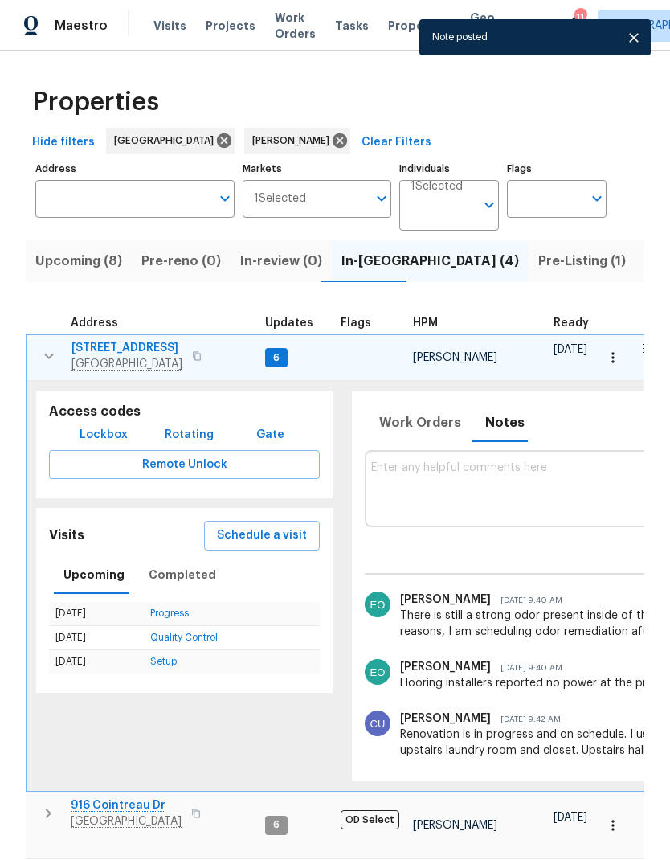
scroll to position [0, 1]
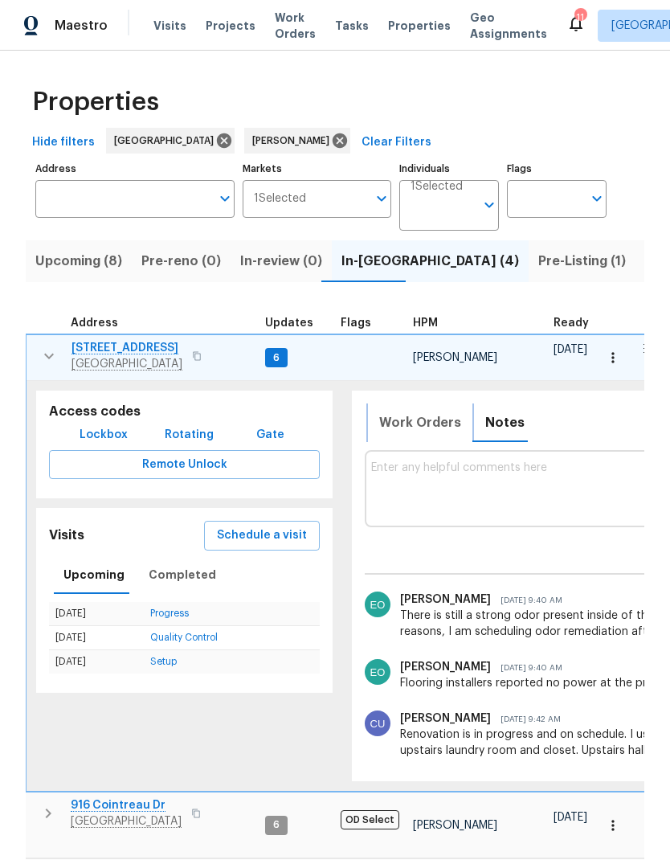
click at [389, 411] on span "Work Orders" at bounding box center [420, 422] width 82 height 22
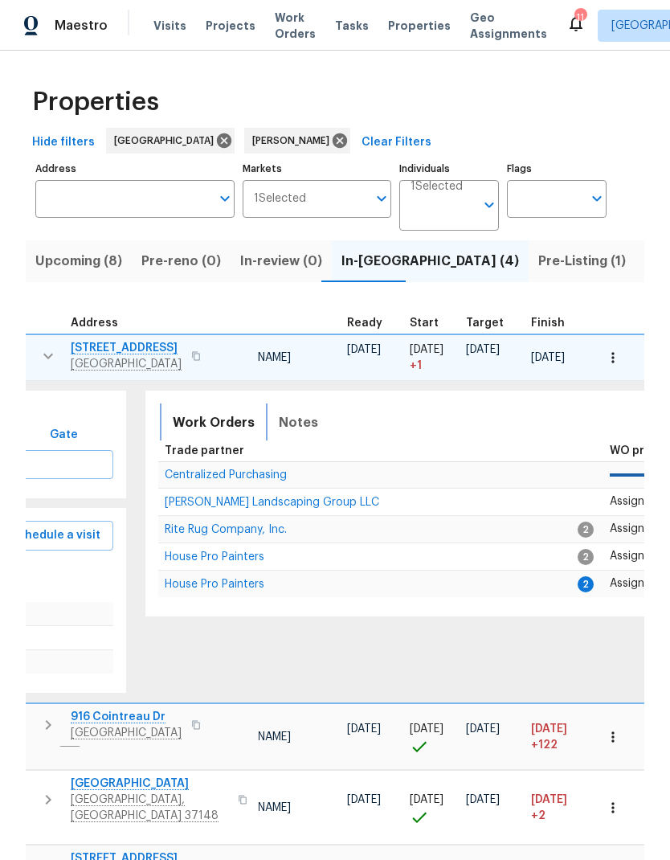
scroll to position [0, 206]
click at [194, 578] on span "House Pro Painters" at bounding box center [216, 583] width 100 height 11
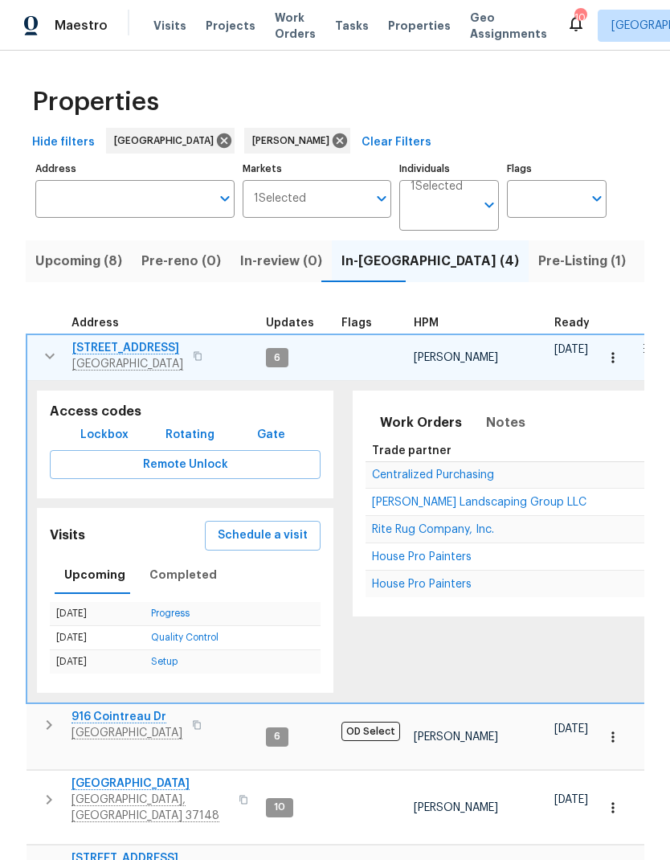
scroll to position [13, 0]
click at [40, 346] on icon "button" at bounding box center [49, 355] width 19 height 19
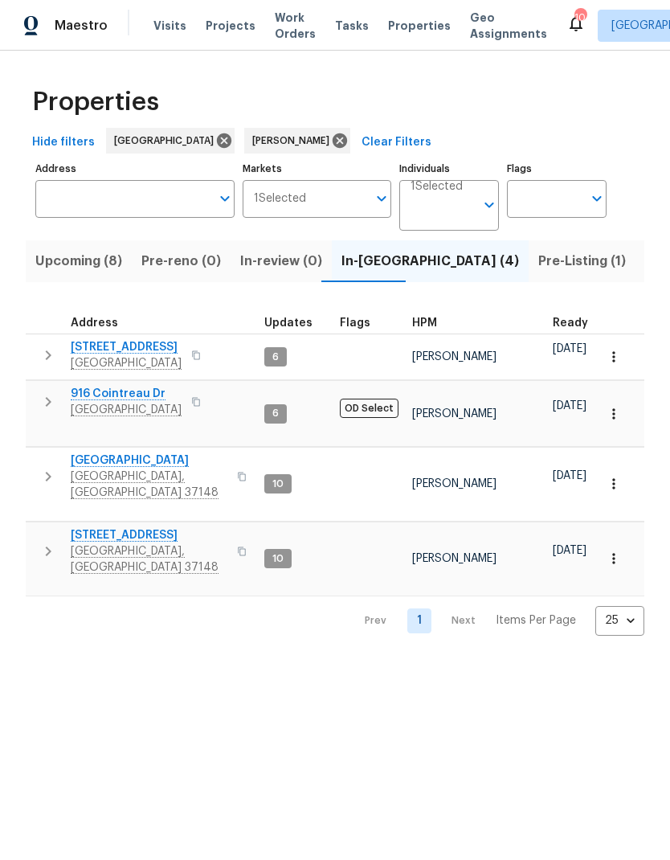
click at [43, 452] on button "button" at bounding box center [48, 476] width 32 height 48
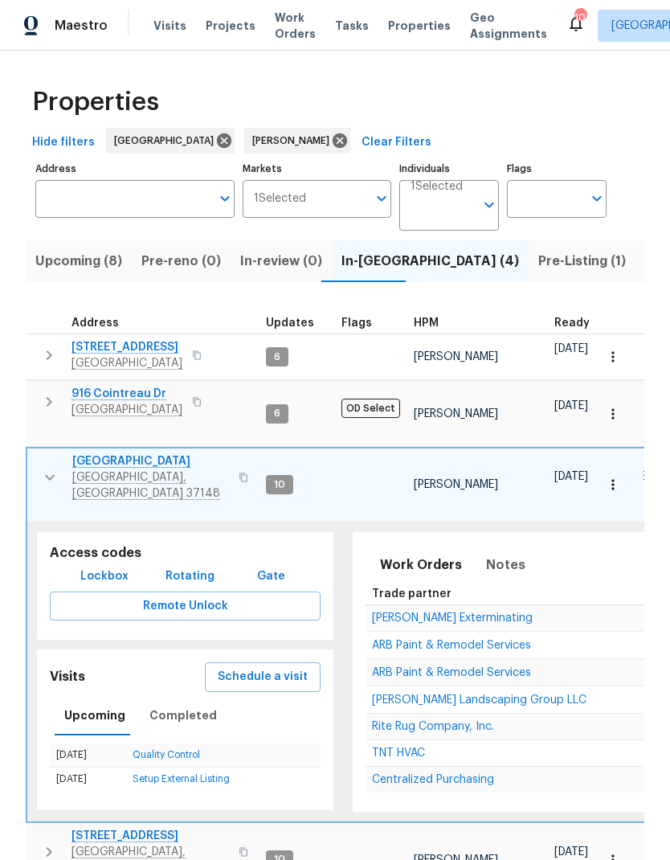
click at [51, 453] on button "button" at bounding box center [50, 477] width 32 height 48
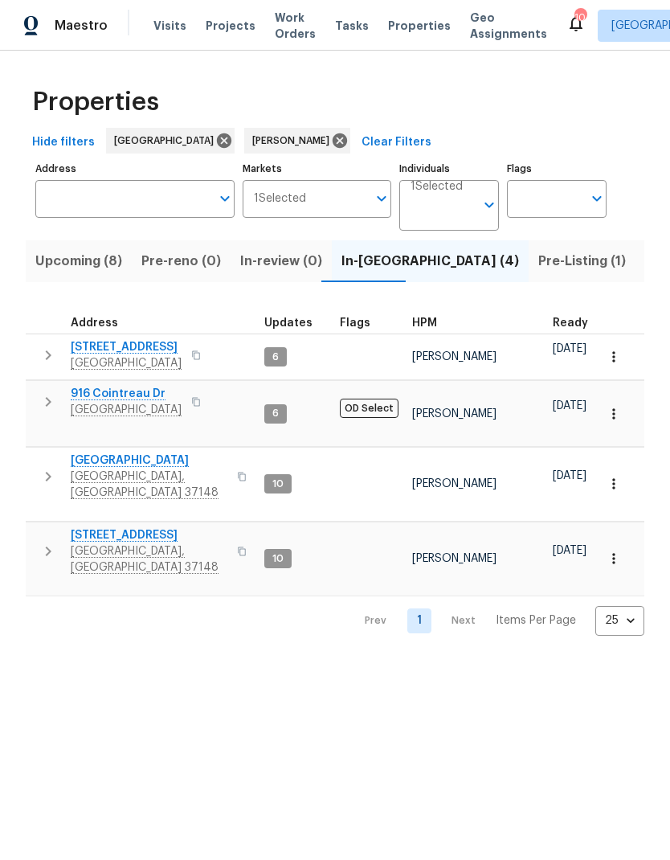
click at [48, 541] on icon "button" at bounding box center [48, 550] width 19 height 19
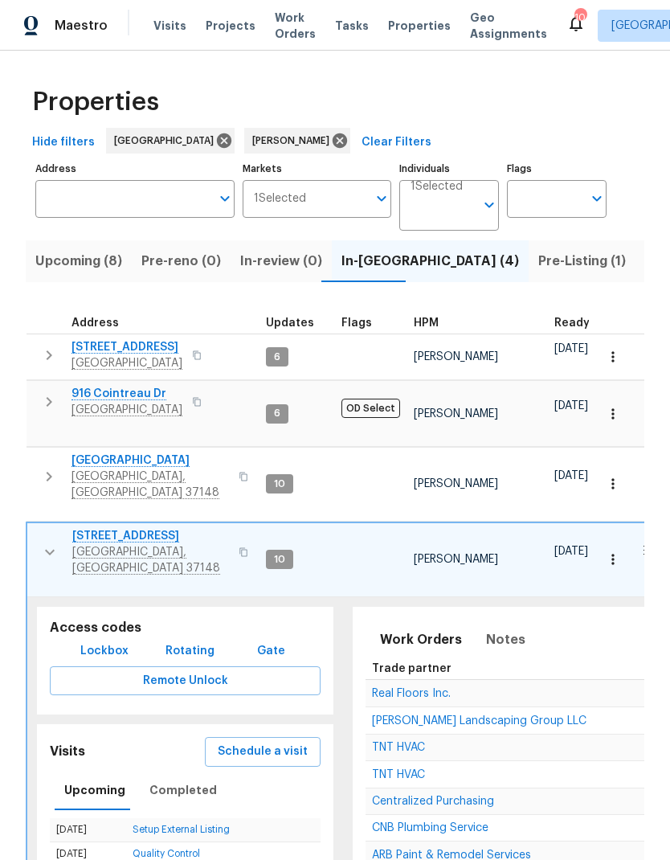
click at [403, 688] on span "Real Floors Inc." at bounding box center [411, 693] width 79 height 11
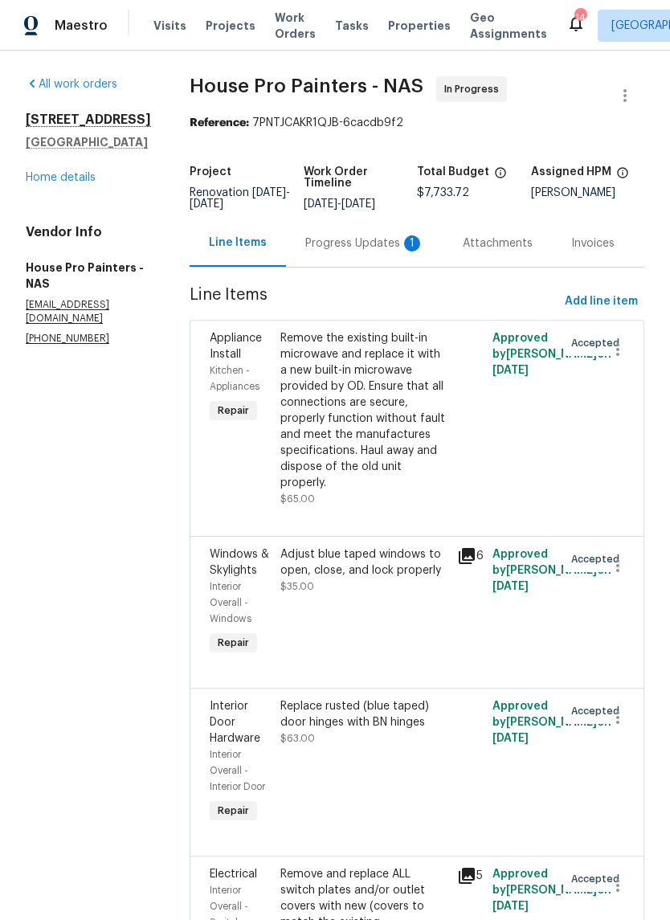
click at [352, 240] on div "Progress Updates 1" at bounding box center [364, 243] width 119 height 16
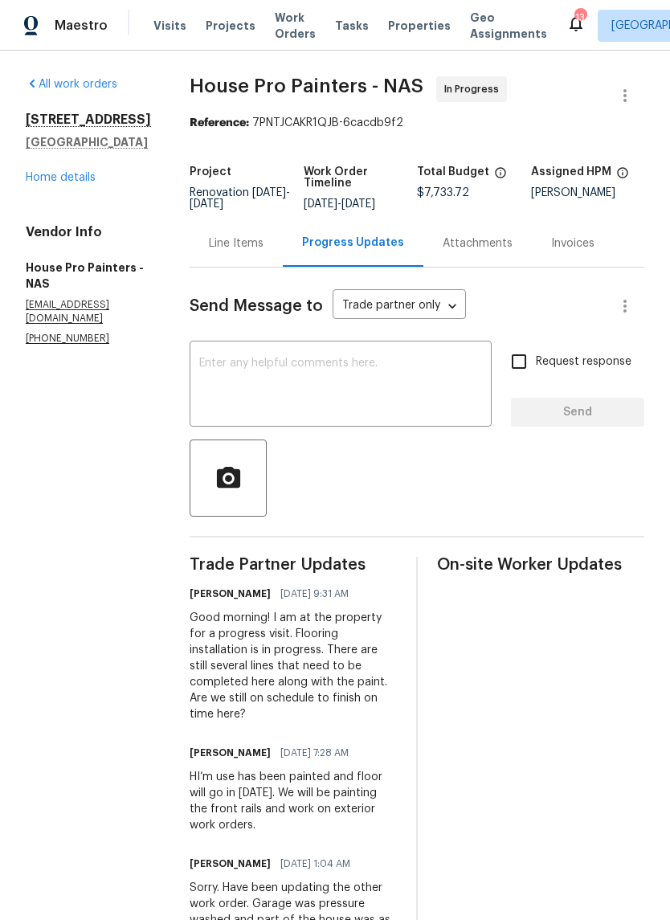
click at [251, 383] on textarea at bounding box center [340, 385] width 283 height 56
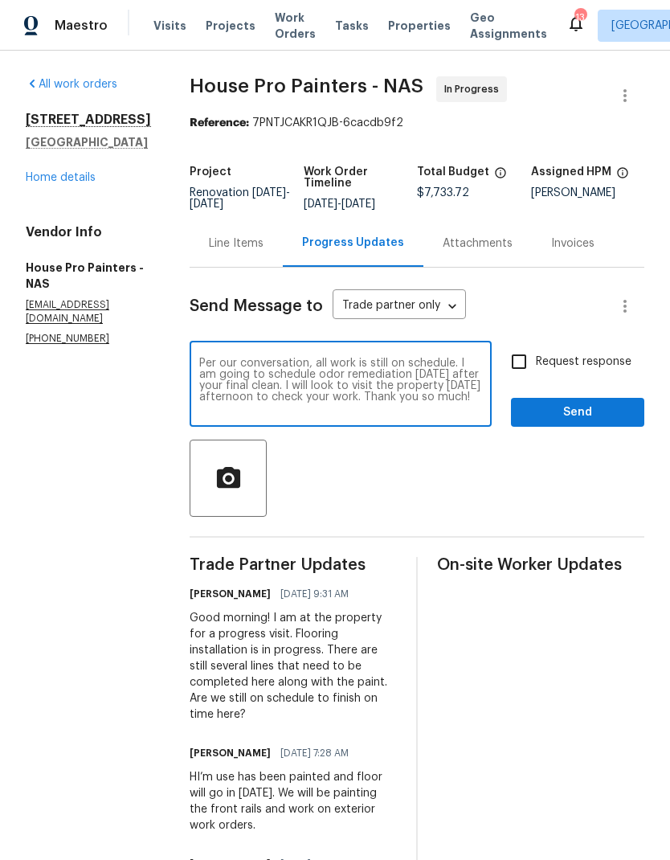
type textarea "Per our conversation, all work is still on schedule. I am going to schedule odo…"
click at [585, 412] on span "Send" at bounding box center [578, 412] width 108 height 20
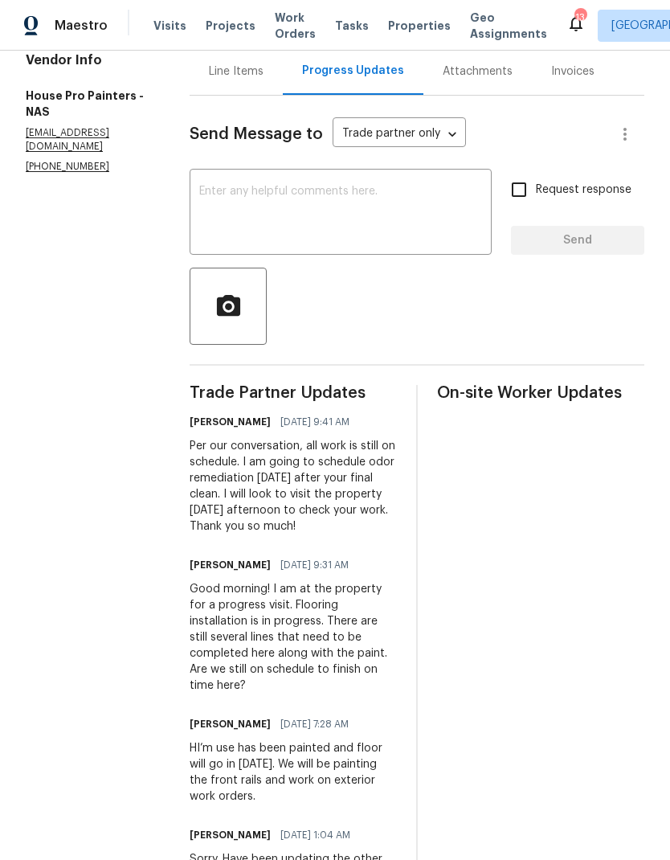
scroll to position [171, 0]
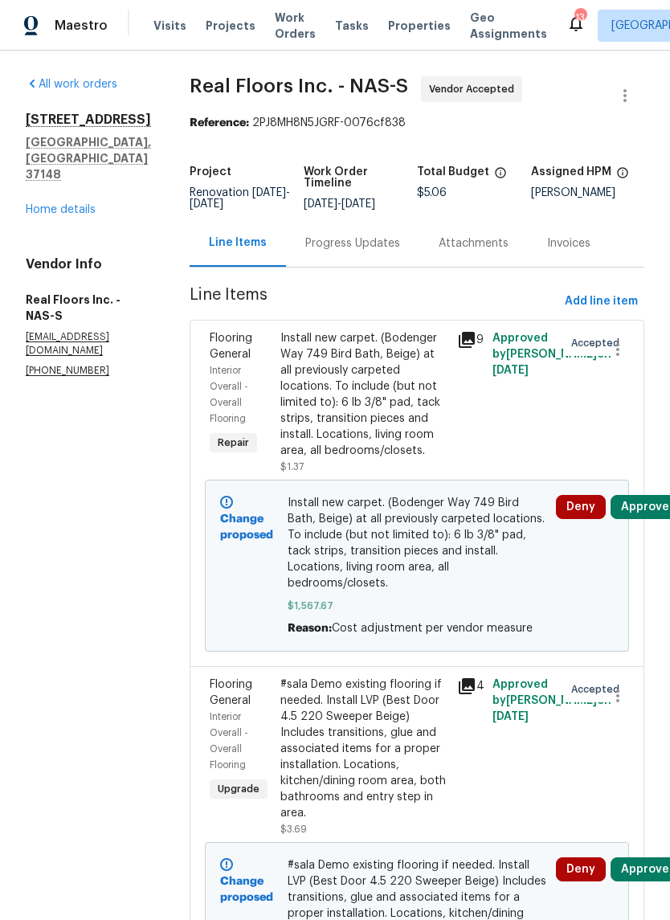
click at [364, 251] on div "Progress Updates" at bounding box center [352, 243] width 95 height 16
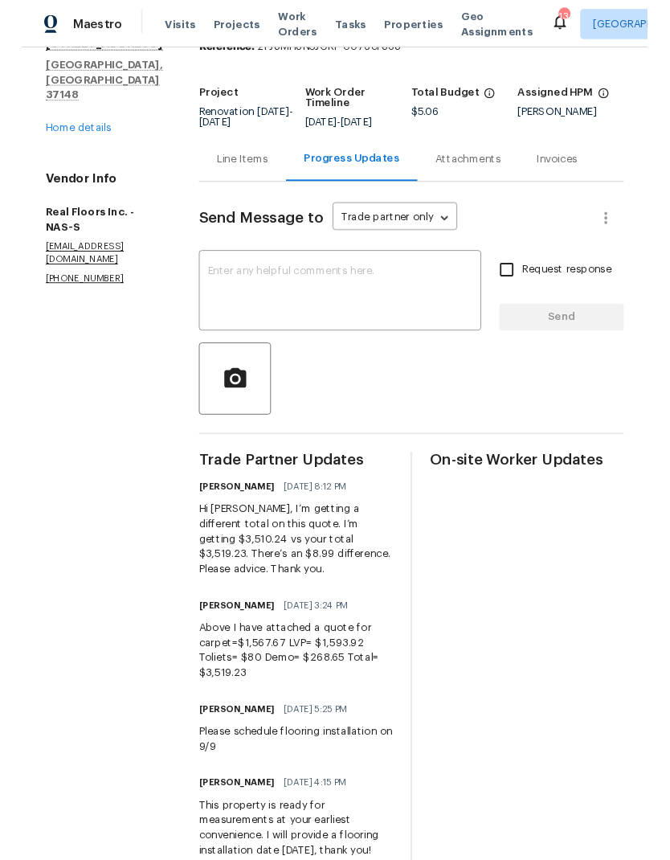
scroll to position [72, 0]
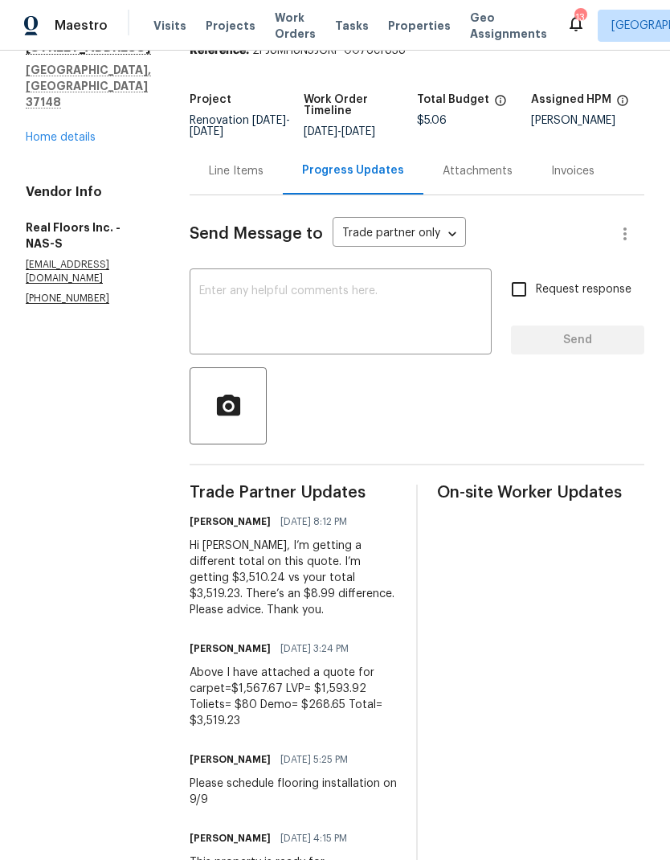
click at [282, 321] on textarea at bounding box center [340, 313] width 283 height 56
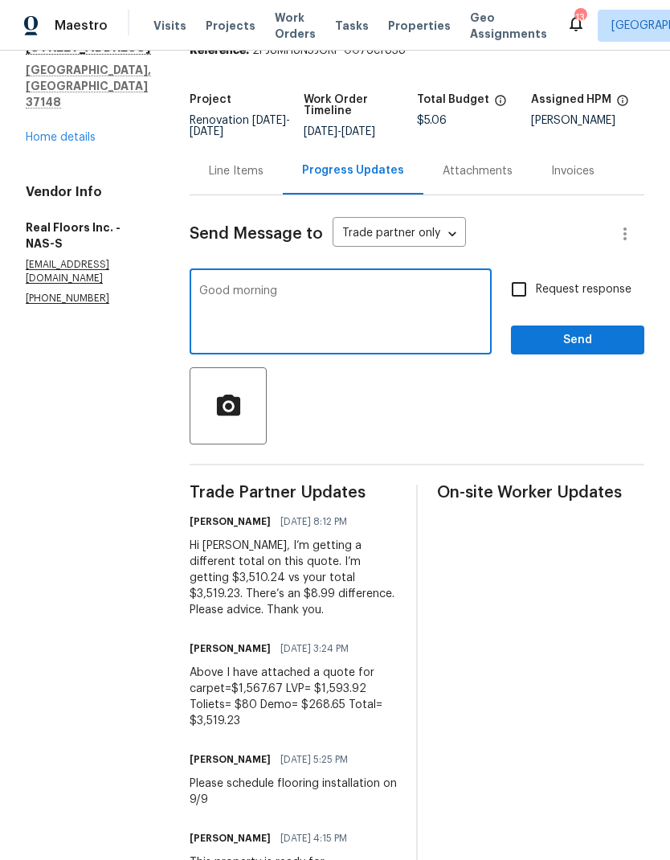
type textarea "Good"
type textarea "Good morning! Can you confirm that flooring installation is complete here?"
click at [529, 304] on input "Request response" at bounding box center [519, 289] width 34 height 34
checkbox input "true"
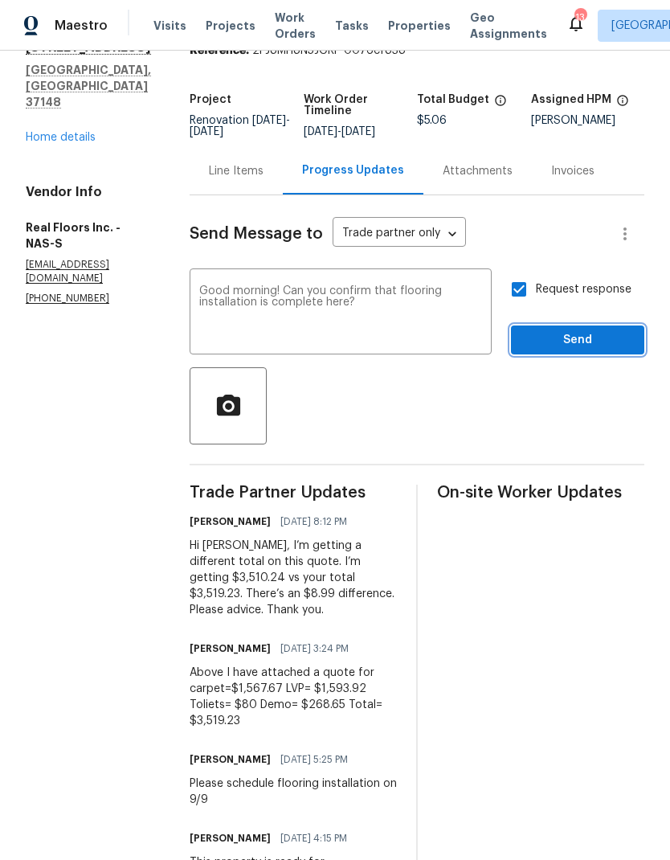
click at [579, 355] on button "Send" at bounding box center [577, 340] width 133 height 30
